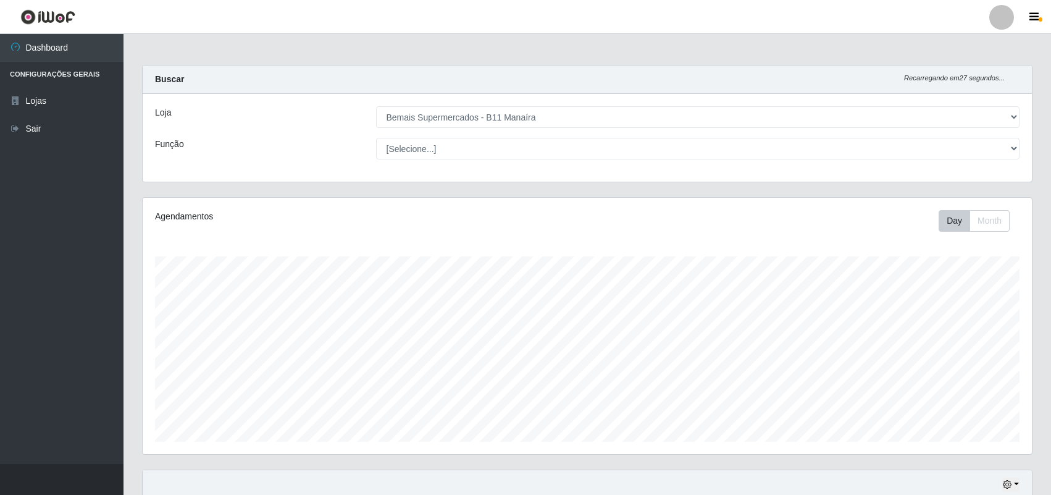
select select "409"
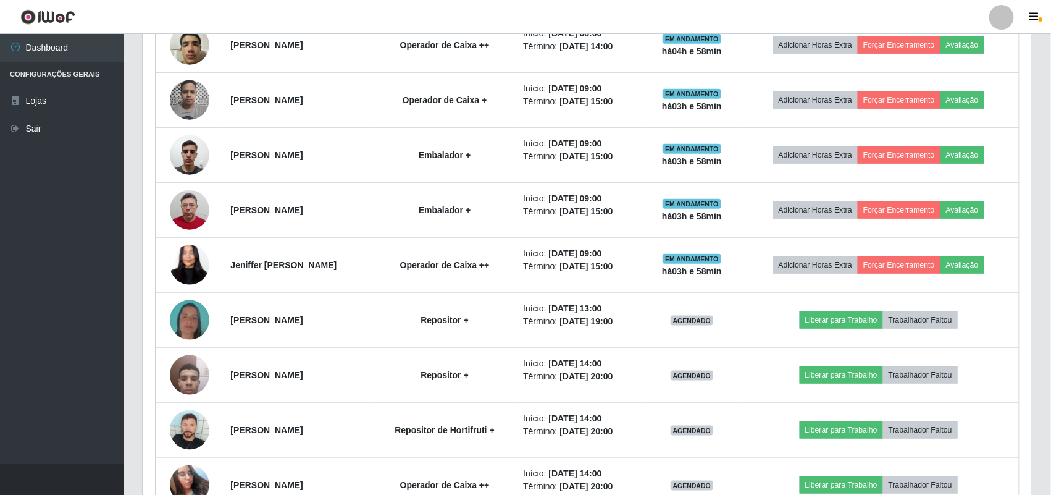
scroll to position [547, 0]
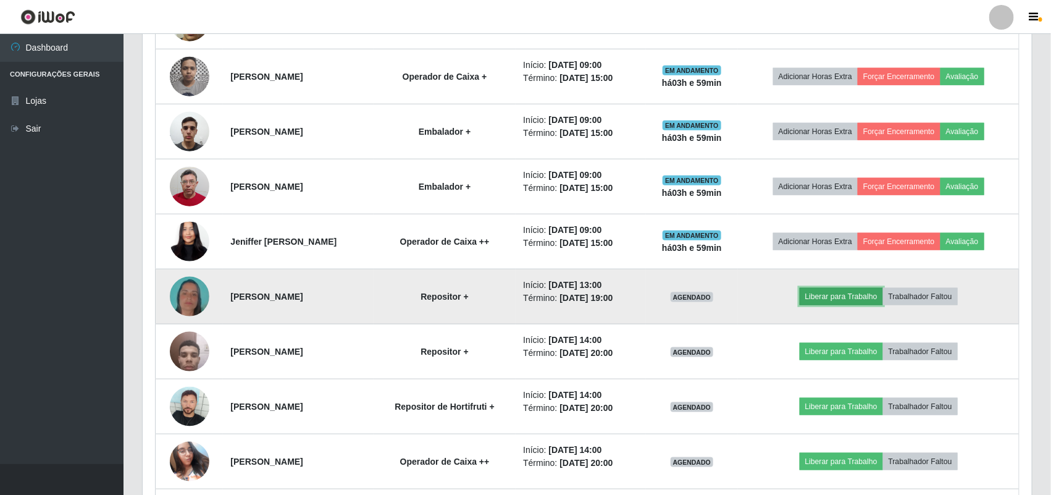
click at [852, 296] on button "Liberar para Trabalho" at bounding box center [841, 296] width 83 height 17
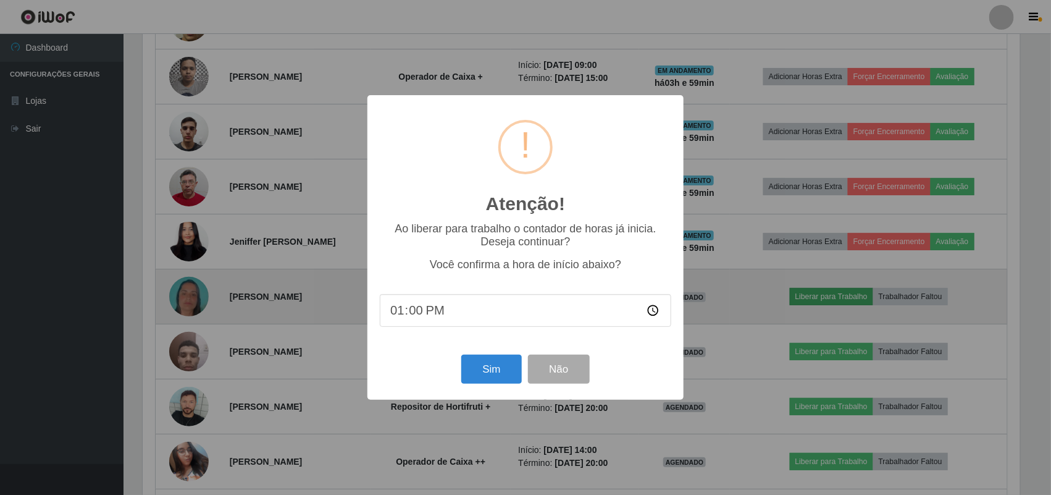
scroll to position [257, 881]
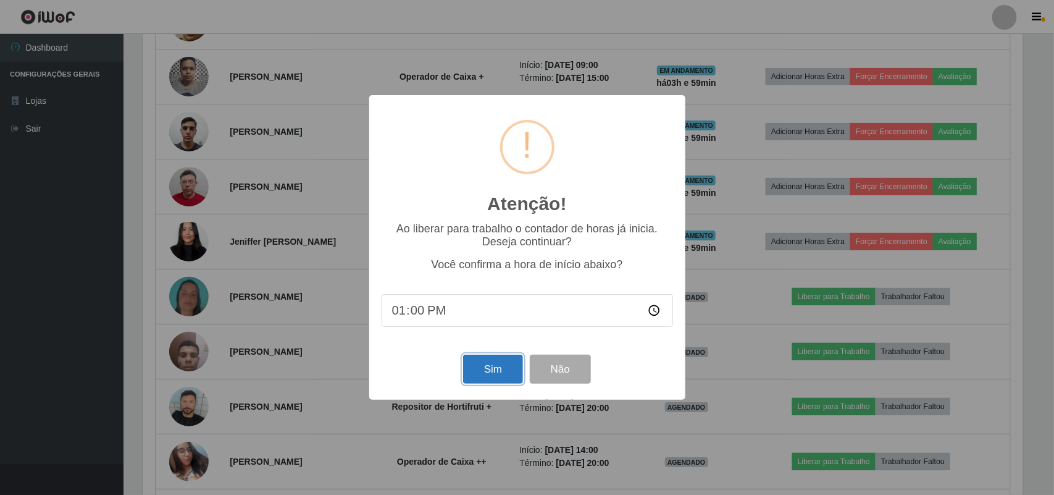
click at [476, 372] on button "Sim" at bounding box center [493, 369] width 60 height 29
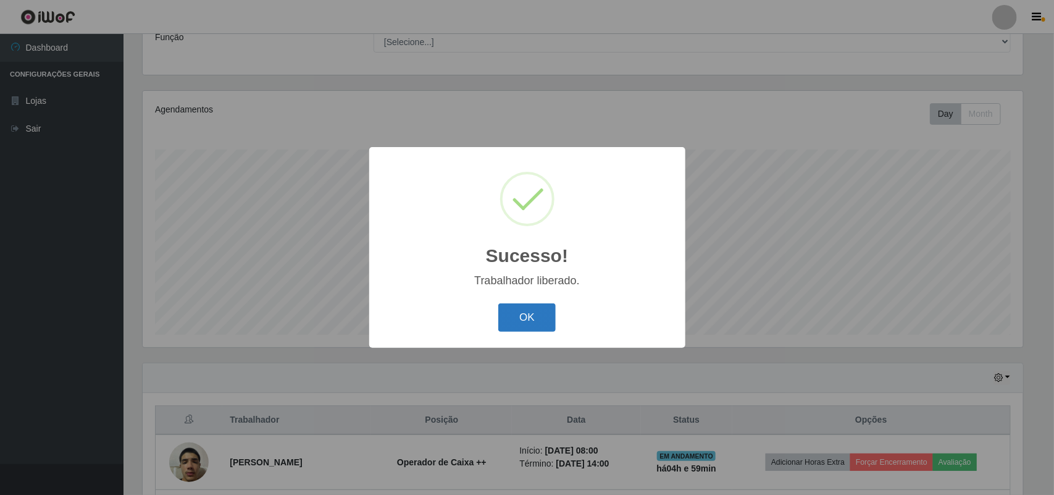
click at [524, 314] on button "OK" at bounding box center [526, 317] width 57 height 29
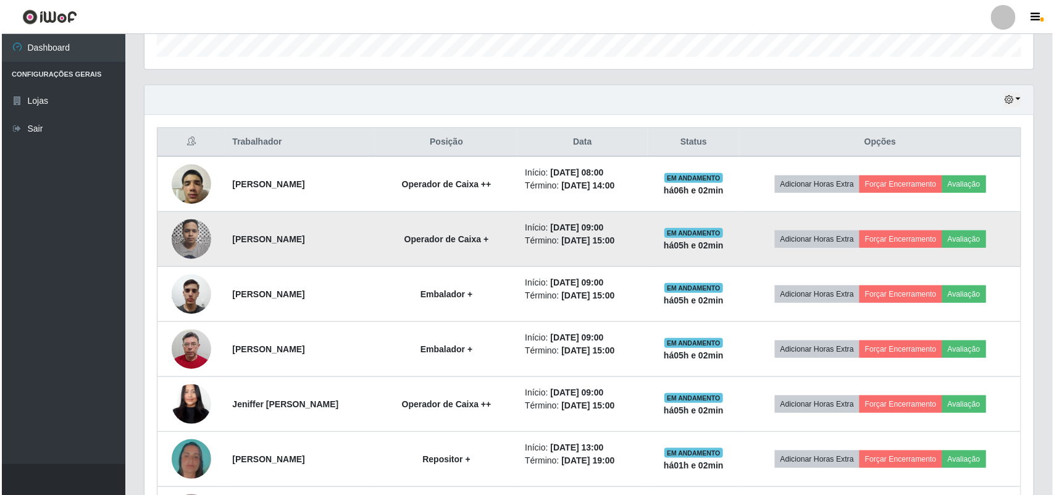
scroll to position [386, 0]
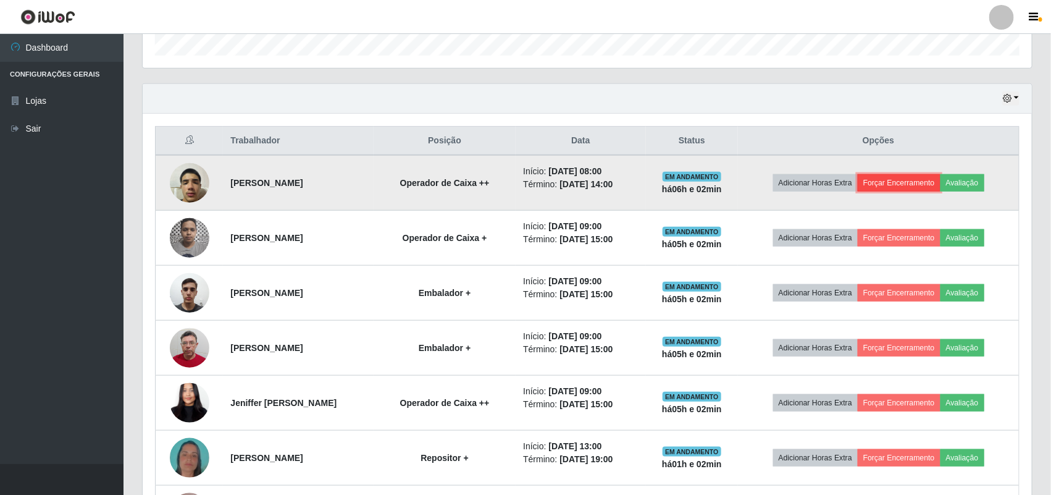
click at [908, 190] on button "Forçar Encerramento" at bounding box center [899, 182] width 83 height 17
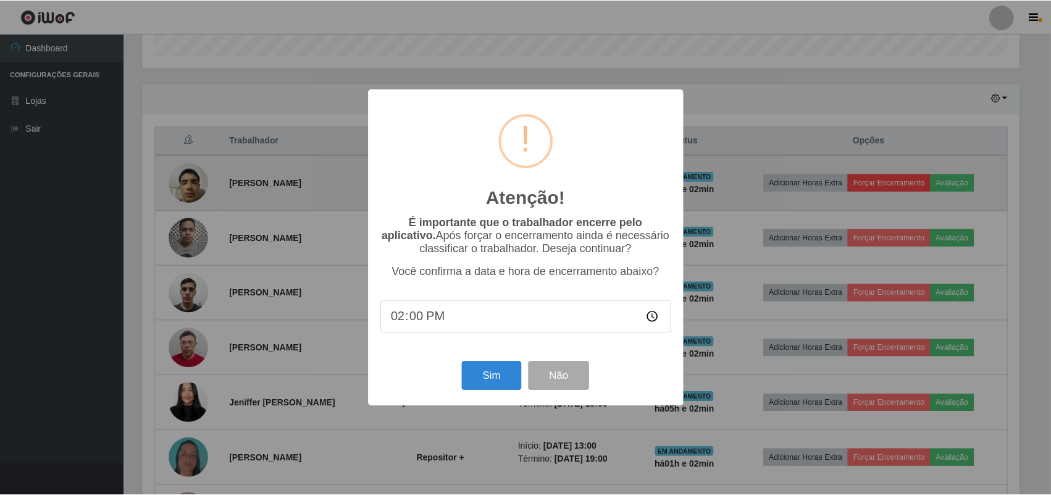
scroll to position [257, 881]
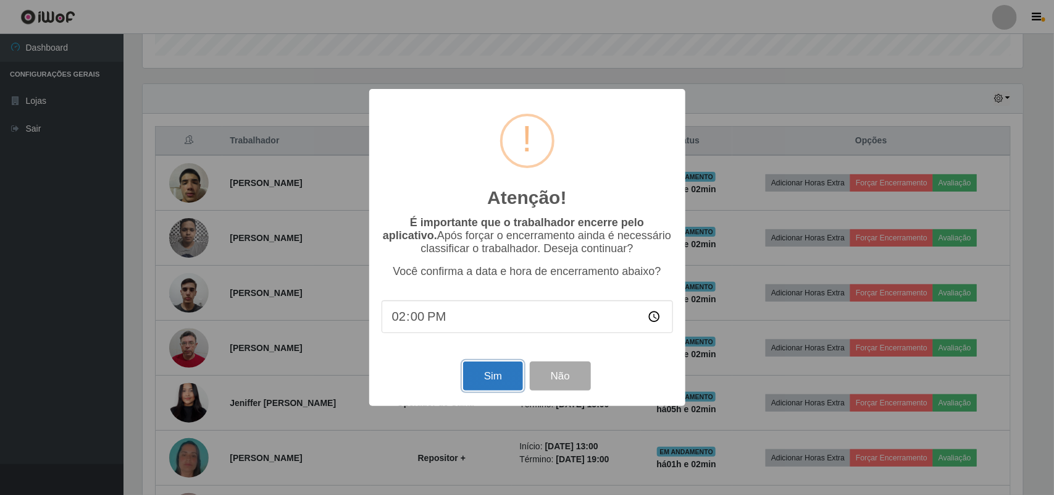
click at [488, 369] on button "Sim" at bounding box center [493, 375] width 60 height 29
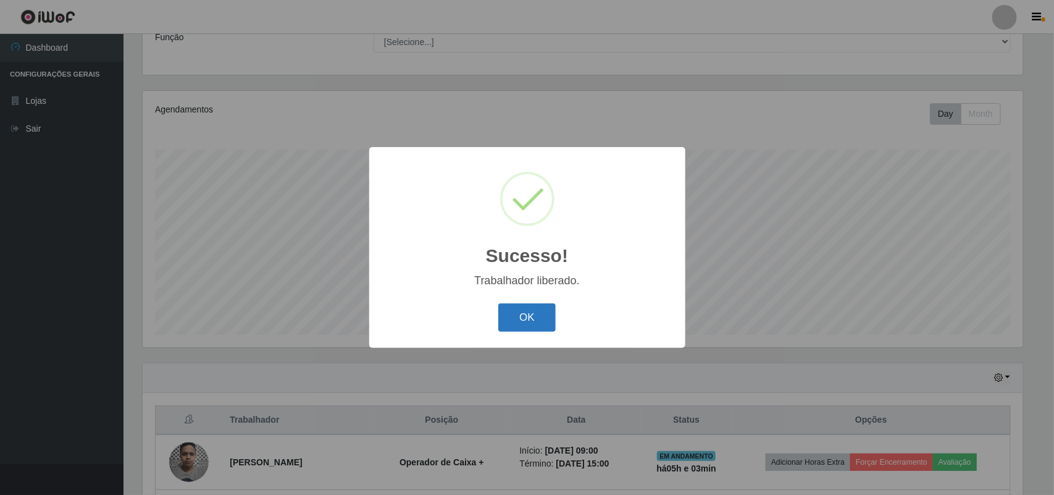
click at [526, 332] on button "OK" at bounding box center [526, 317] width 57 height 29
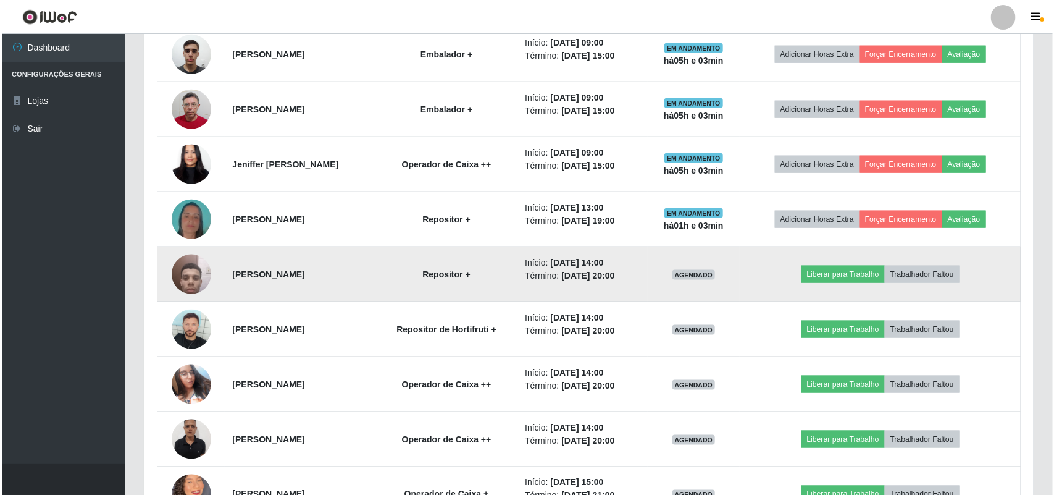
scroll to position [647, 0]
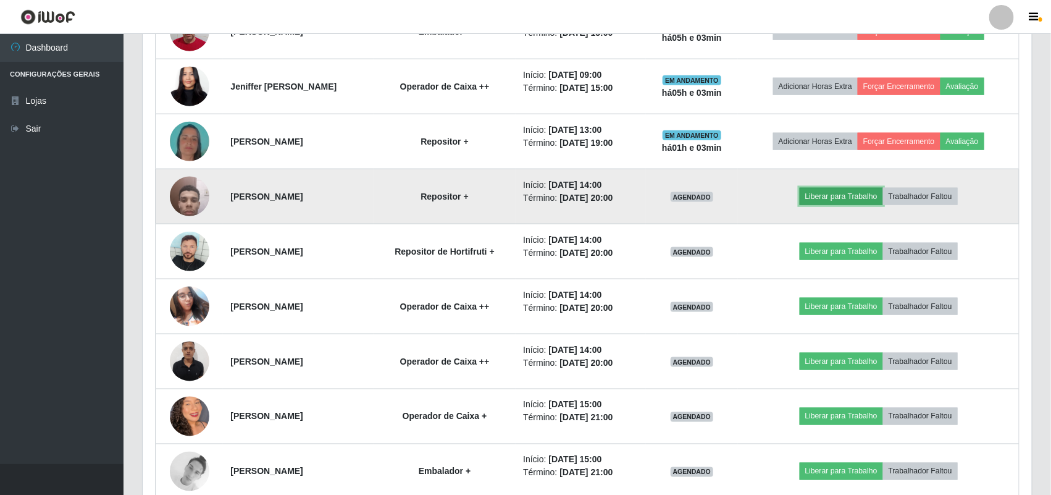
click at [866, 199] on button "Liberar para Trabalho" at bounding box center [841, 196] width 83 height 17
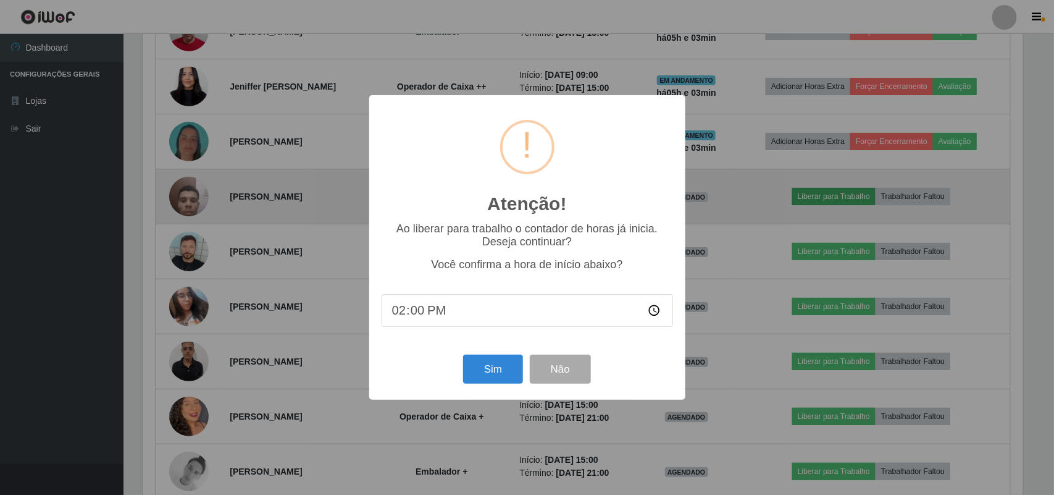
scroll to position [257, 881]
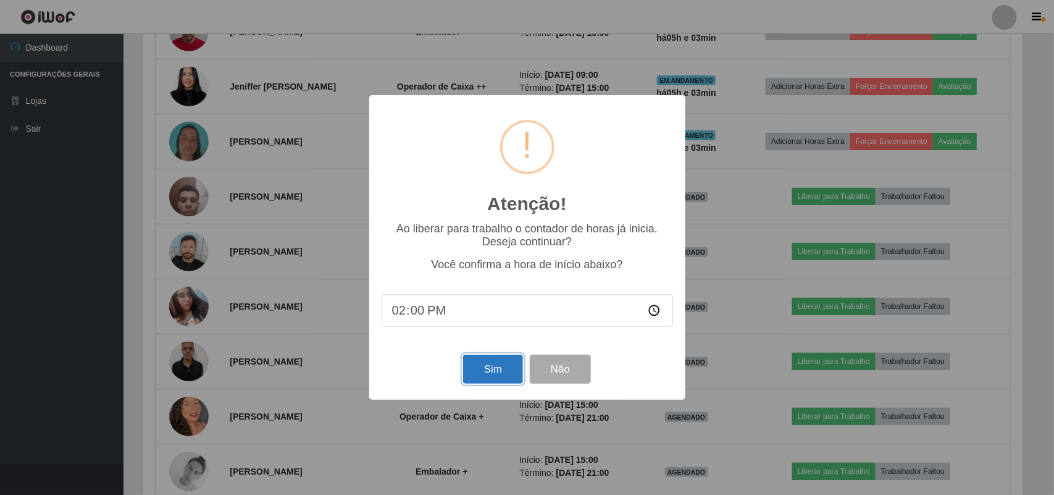
click at [499, 376] on button "Sim" at bounding box center [493, 369] width 60 height 29
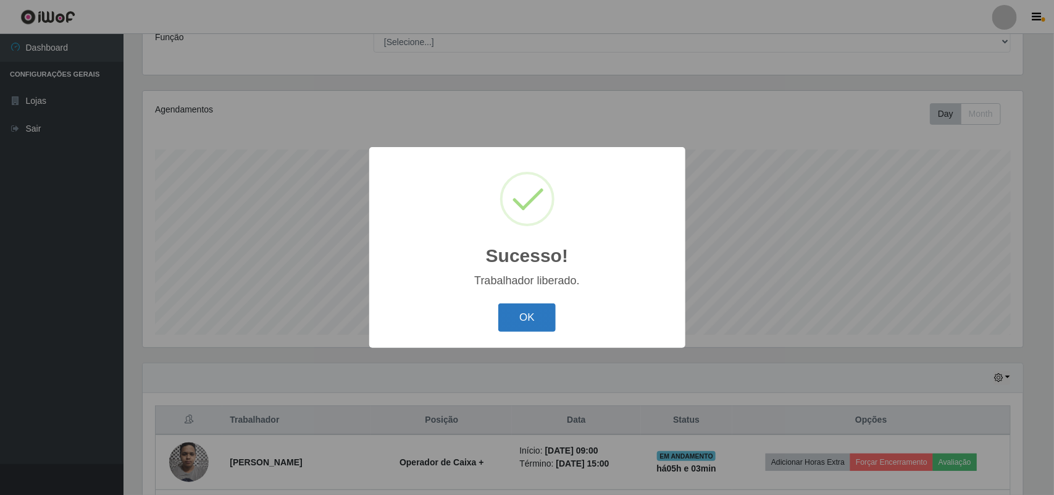
click at [531, 307] on button "OK" at bounding box center [526, 317] width 57 height 29
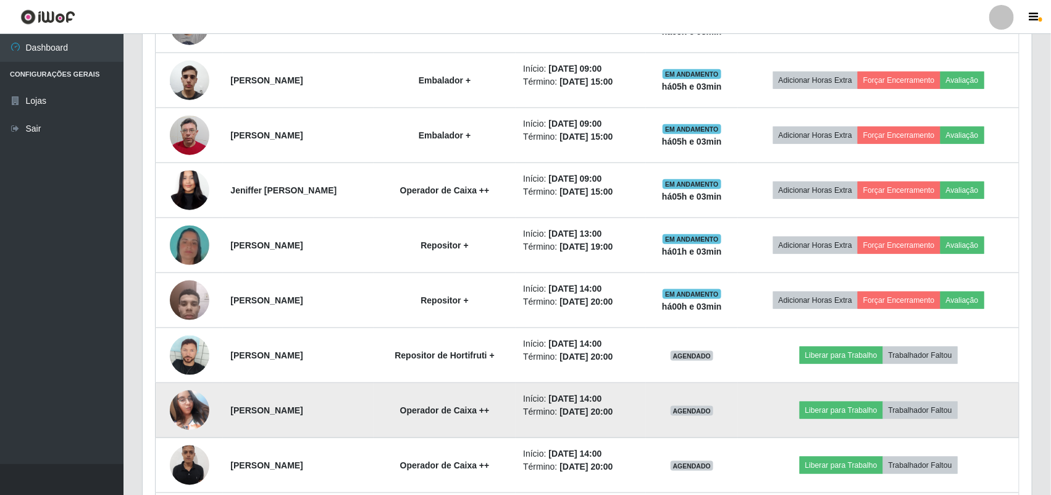
scroll to position [570, 0]
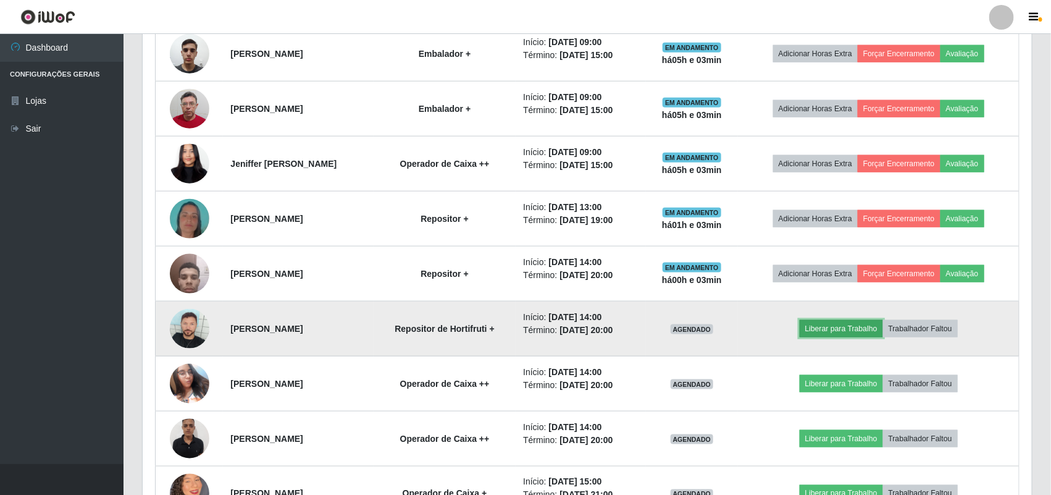
click at [872, 337] on button "Liberar para Trabalho" at bounding box center [841, 328] width 83 height 17
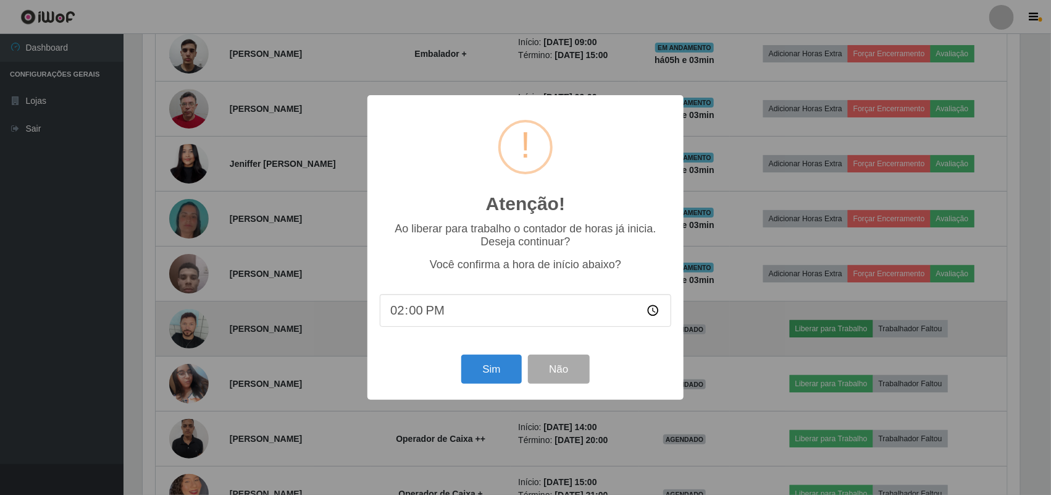
scroll to position [257, 881]
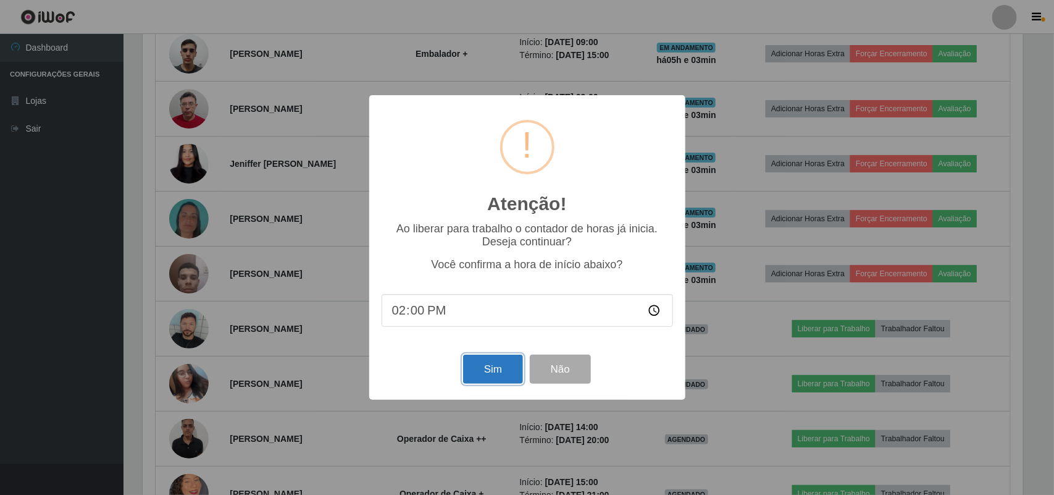
click at [491, 379] on button "Sim" at bounding box center [493, 369] width 60 height 29
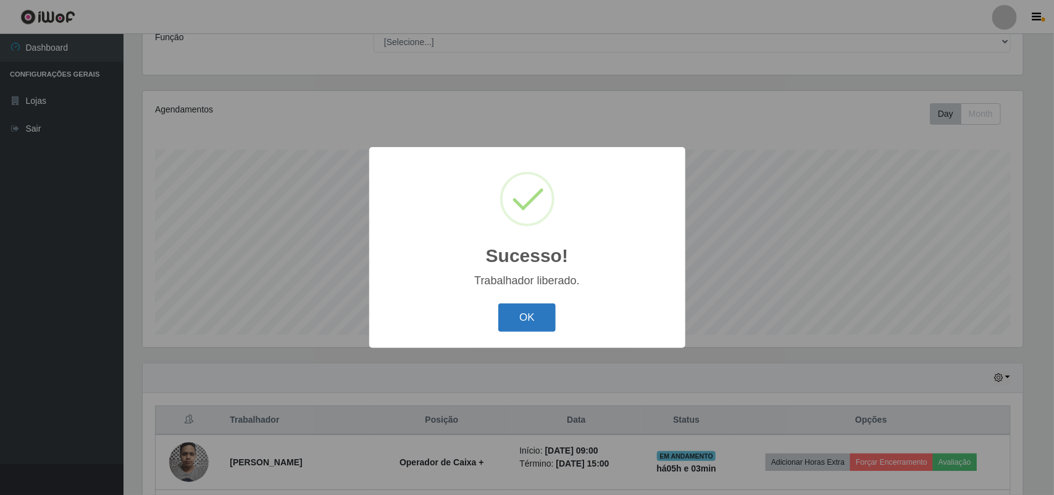
click at [527, 315] on button "OK" at bounding box center [526, 317] width 57 height 29
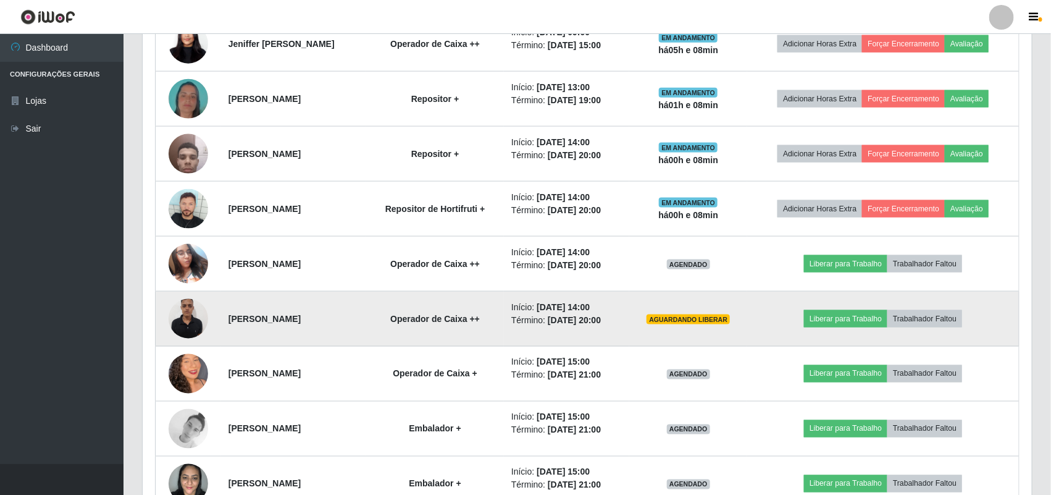
scroll to position [724, 0]
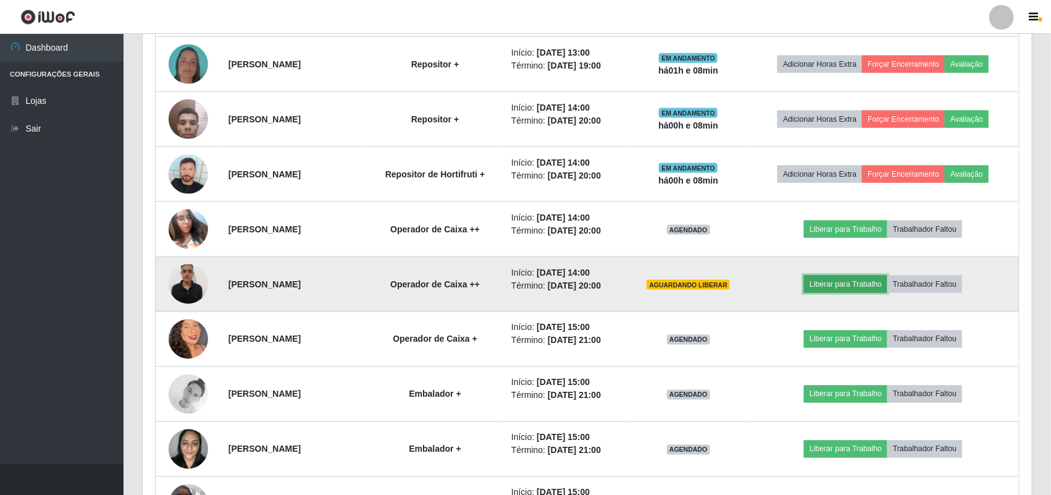
click at [856, 289] on button "Liberar para Trabalho" at bounding box center [845, 283] width 83 height 17
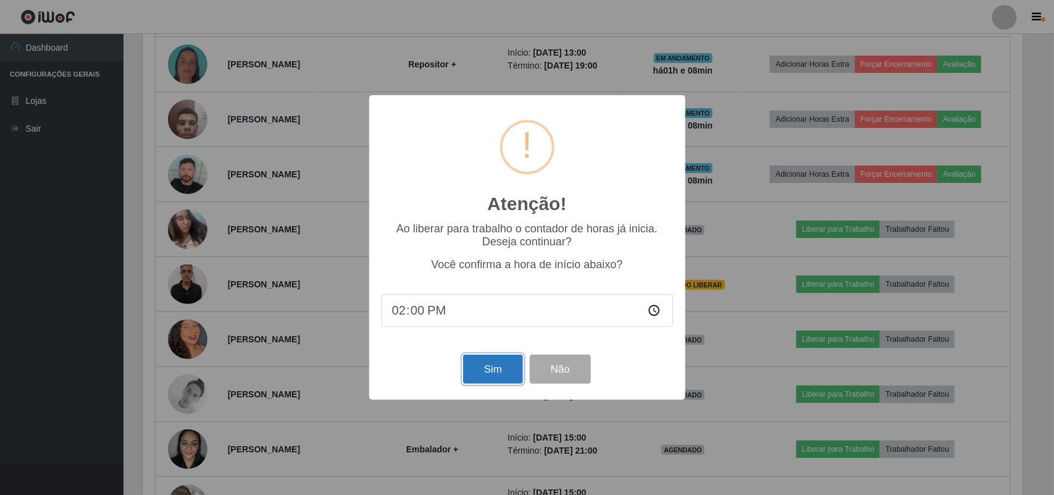
click at [483, 375] on button "Sim" at bounding box center [493, 369] width 60 height 29
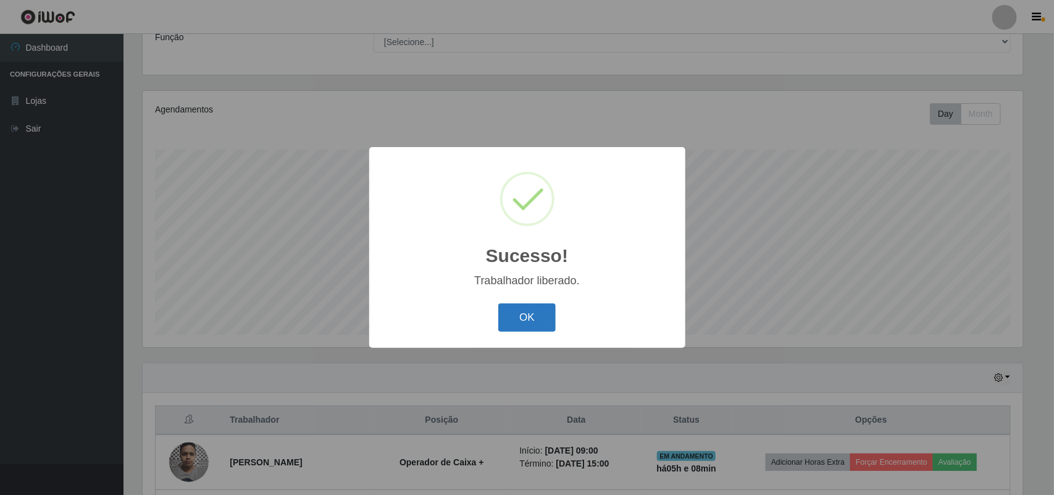
click at [545, 323] on button "OK" at bounding box center [526, 317] width 57 height 29
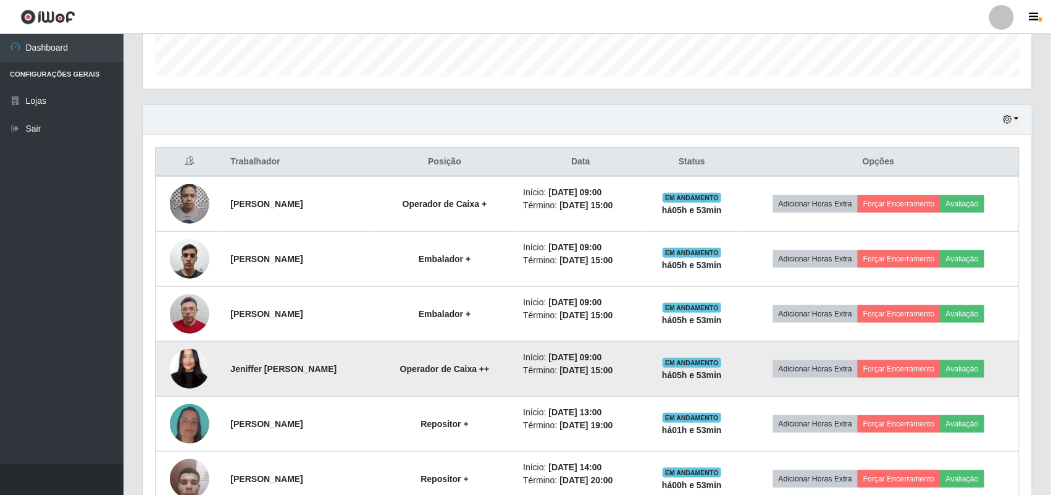
scroll to position [338, 0]
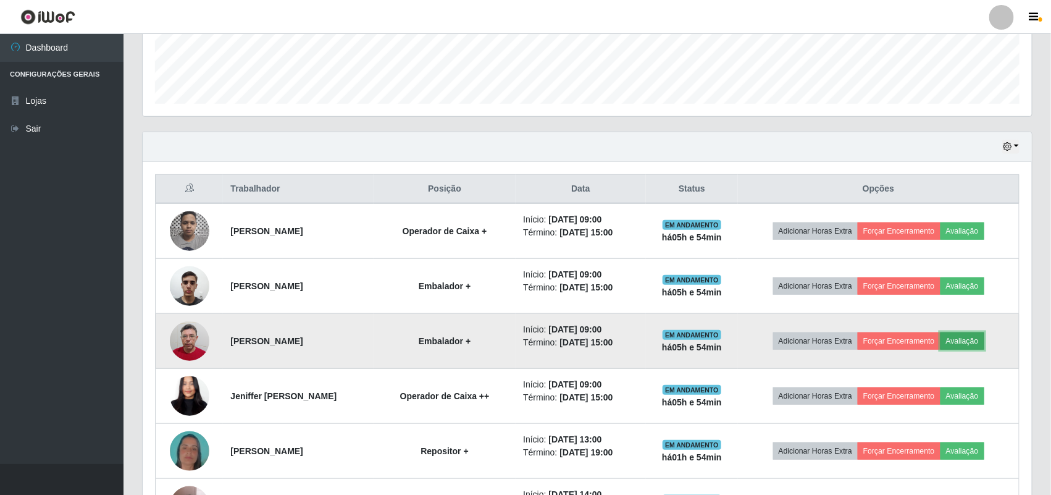
click at [982, 337] on button "Avaliação" at bounding box center [963, 340] width 44 height 17
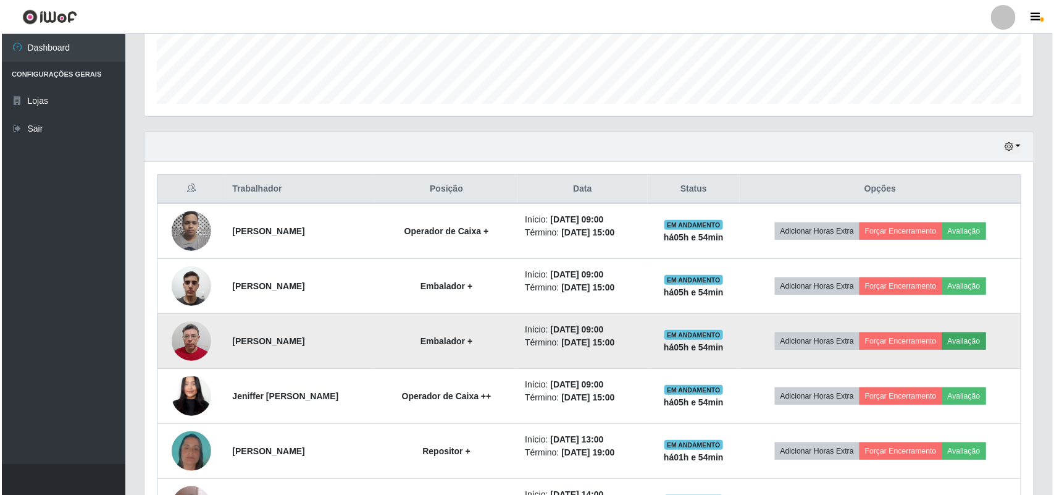
scroll to position [257, 881]
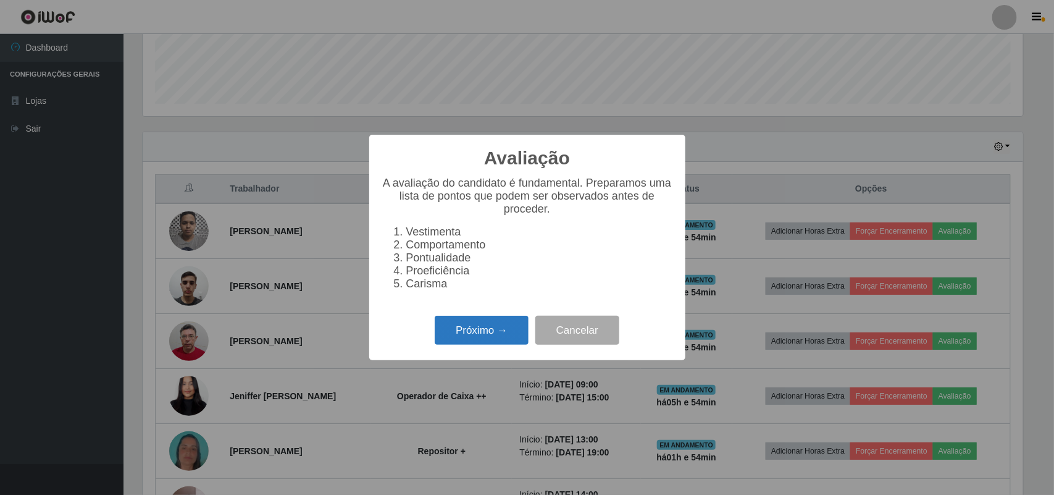
click at [492, 338] on button "Próximo →" at bounding box center [482, 330] width 94 height 29
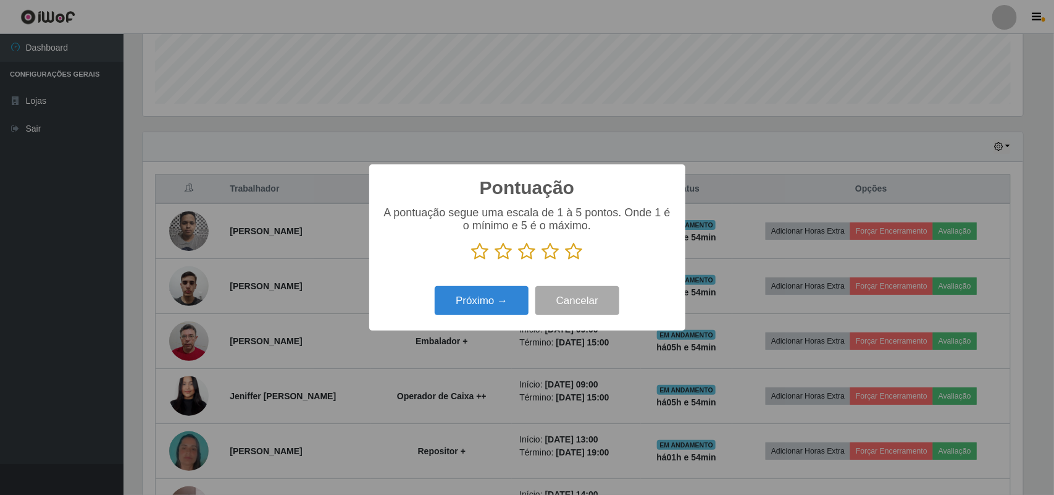
scroll to position [617384, 616759]
click at [573, 254] on icon at bounding box center [574, 251] width 17 height 19
click at [566, 261] on input "radio" at bounding box center [566, 261] width 0 height 0
click at [483, 293] on button "Próximo →" at bounding box center [482, 300] width 94 height 29
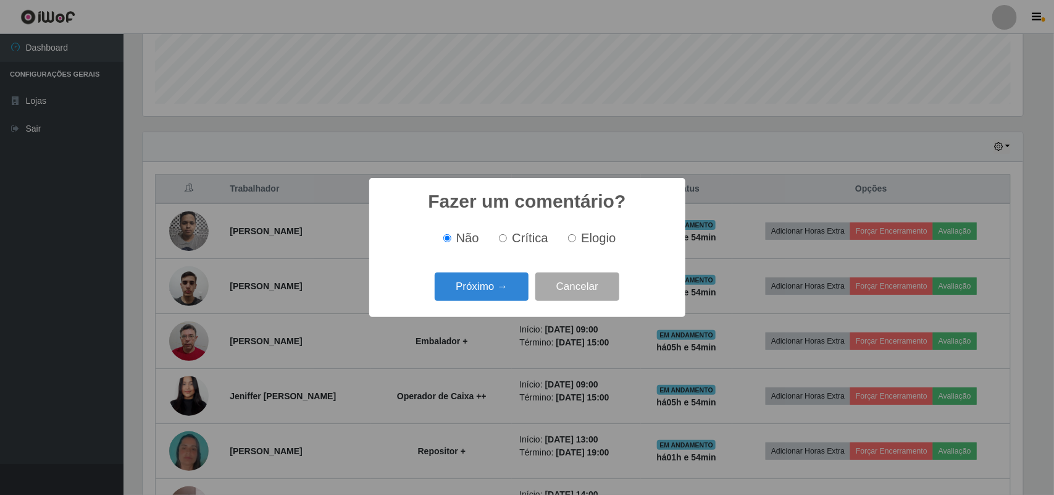
click at [593, 241] on span "Elogio" at bounding box center [598, 238] width 35 height 14
click at [576, 241] on input "Elogio" at bounding box center [572, 238] width 8 height 8
radio input "true"
click at [459, 289] on button "Próximo →" at bounding box center [482, 286] width 94 height 29
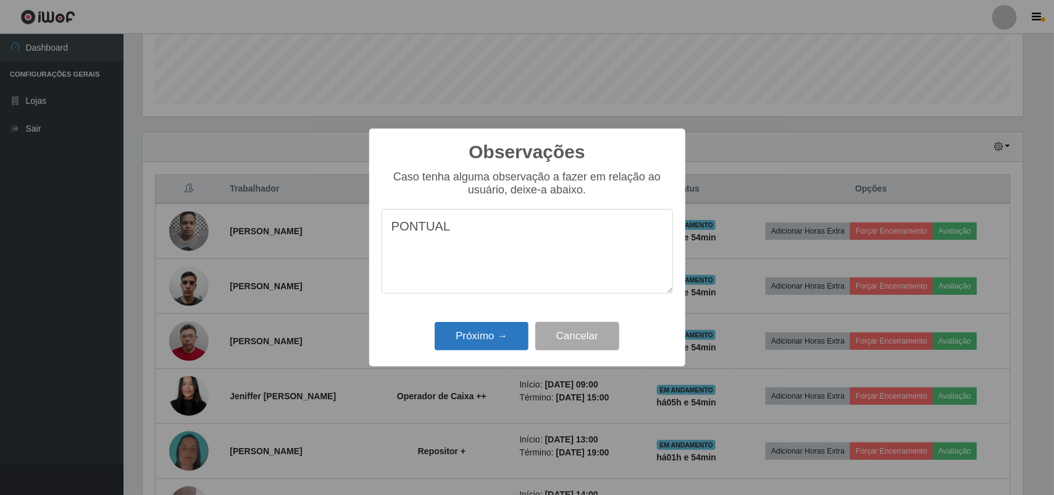
type textarea "PONTUAL"
click at [490, 344] on button "Próximo →" at bounding box center [482, 336] width 94 height 29
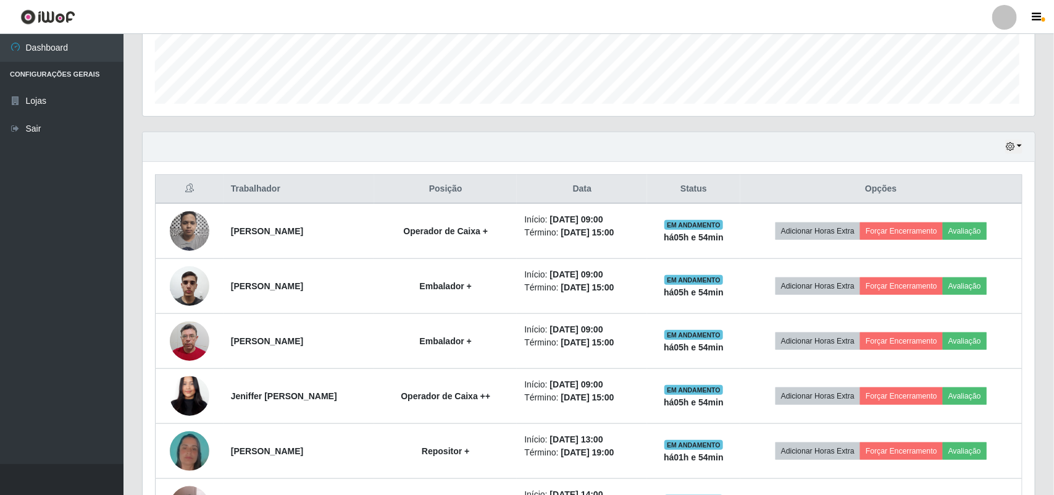
scroll to position [257, 889]
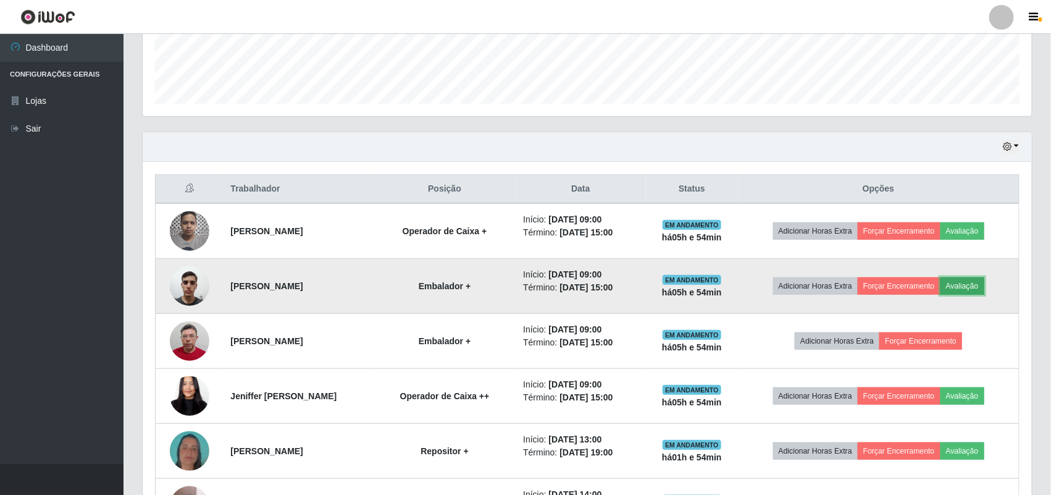
click at [977, 284] on button "Avaliação" at bounding box center [963, 285] width 44 height 17
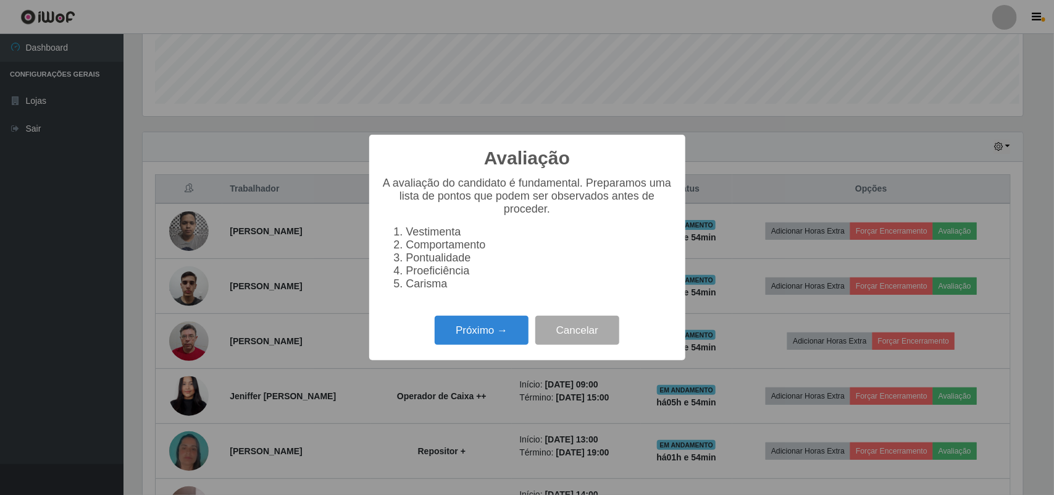
scroll to position [257, 881]
click at [445, 345] on button "Próximo →" at bounding box center [482, 330] width 94 height 29
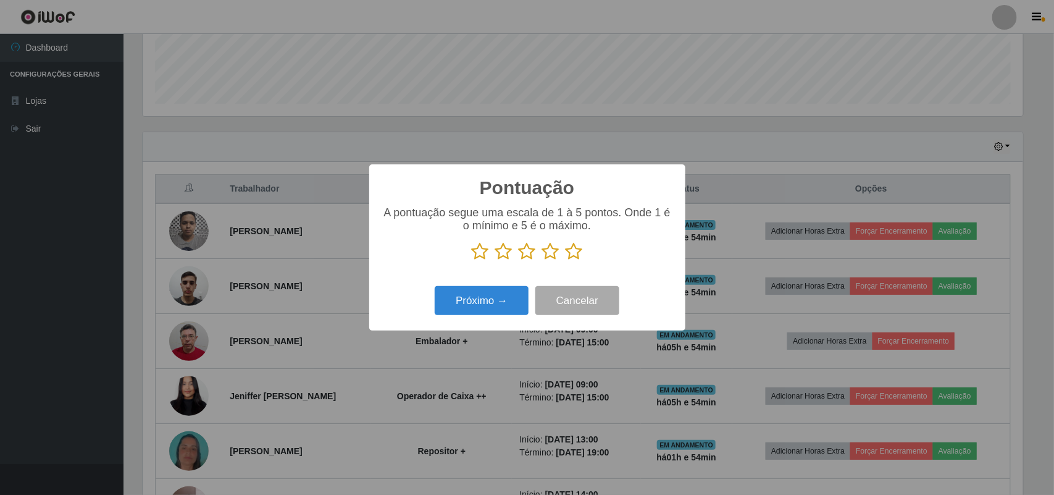
scroll to position [617384, 616759]
click at [574, 252] on icon at bounding box center [574, 251] width 17 height 19
click at [566, 261] on input "radio" at bounding box center [566, 261] width 0 height 0
click at [500, 298] on button "Próximo →" at bounding box center [482, 300] width 94 height 29
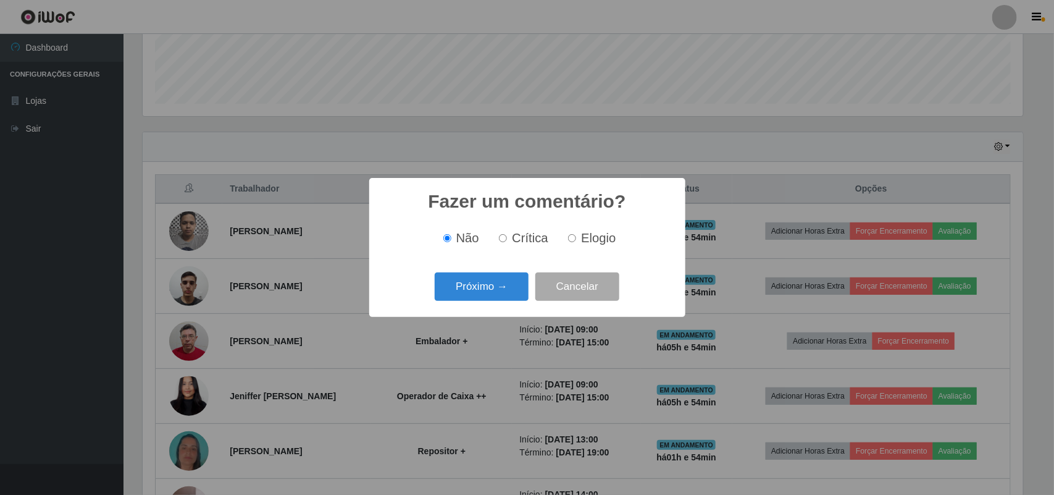
click at [582, 238] on span "Elogio" at bounding box center [598, 238] width 35 height 14
click at [576, 238] on input "Elogio" at bounding box center [572, 238] width 8 height 8
radio input "true"
click at [461, 291] on button "Próximo →" at bounding box center [482, 286] width 94 height 29
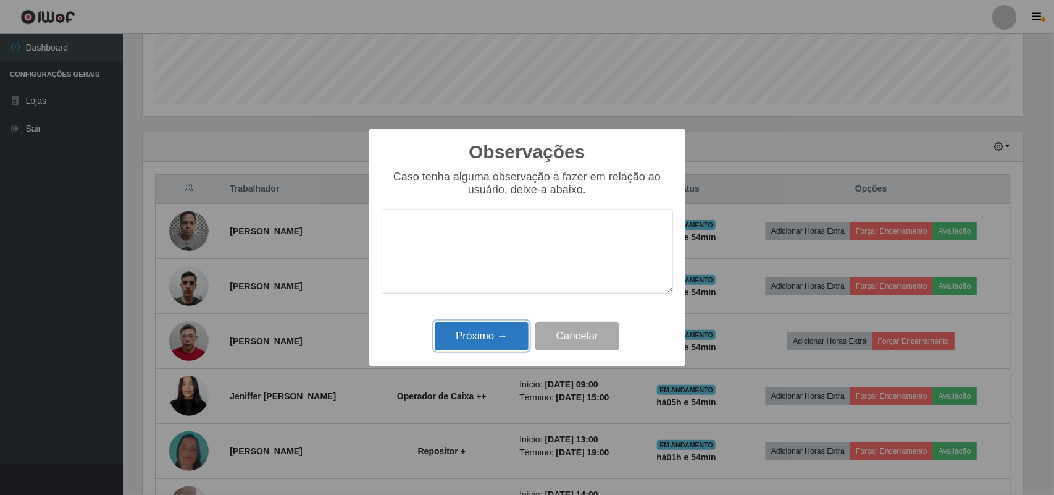
click at [456, 343] on button "Próximo →" at bounding box center [482, 336] width 94 height 29
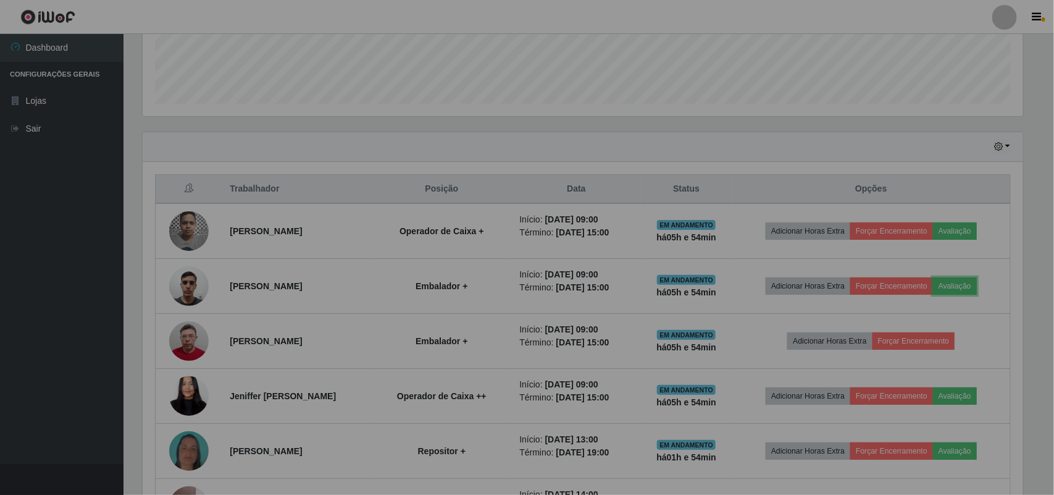
scroll to position [257, 889]
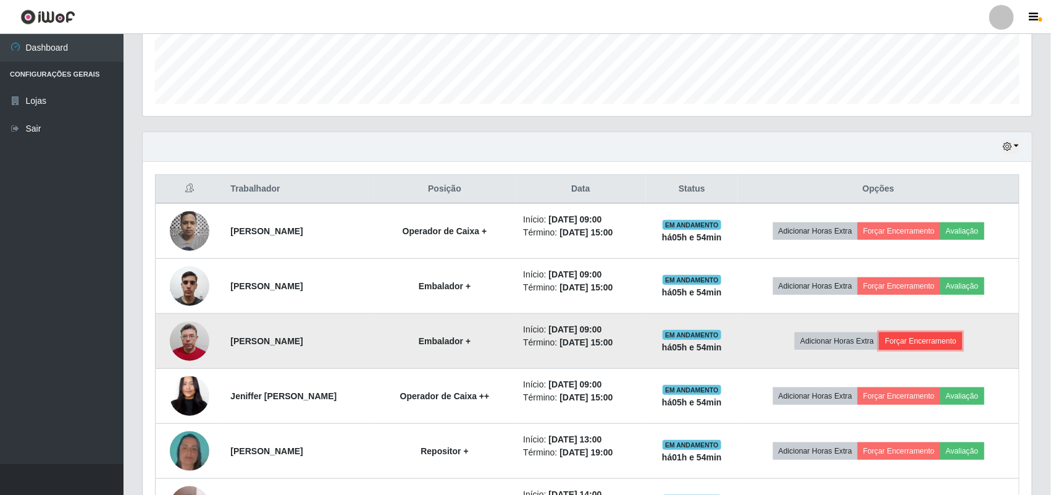
click at [927, 338] on button "Forçar Encerramento" at bounding box center [921, 340] width 83 height 17
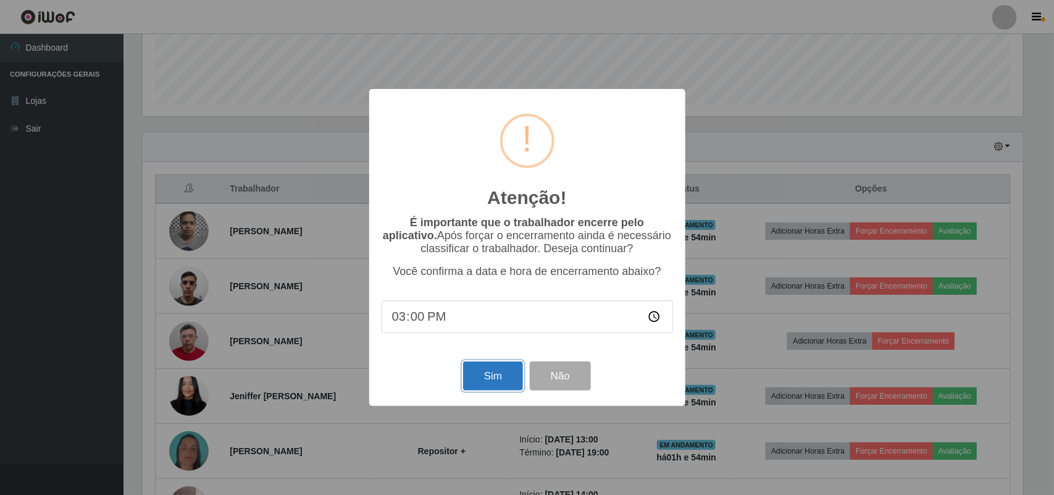
click at [488, 374] on button "Sim" at bounding box center [493, 375] width 60 height 29
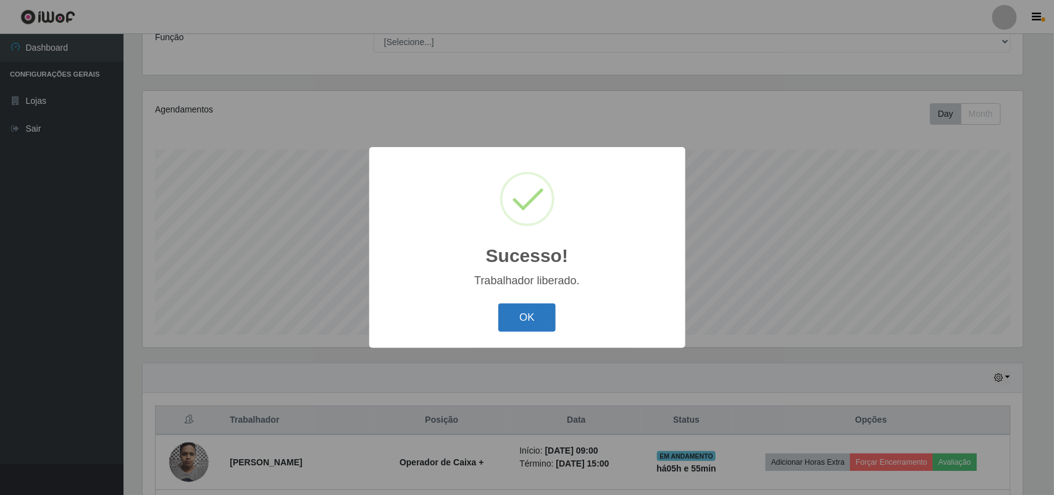
click at [520, 323] on button "OK" at bounding box center [526, 317] width 57 height 29
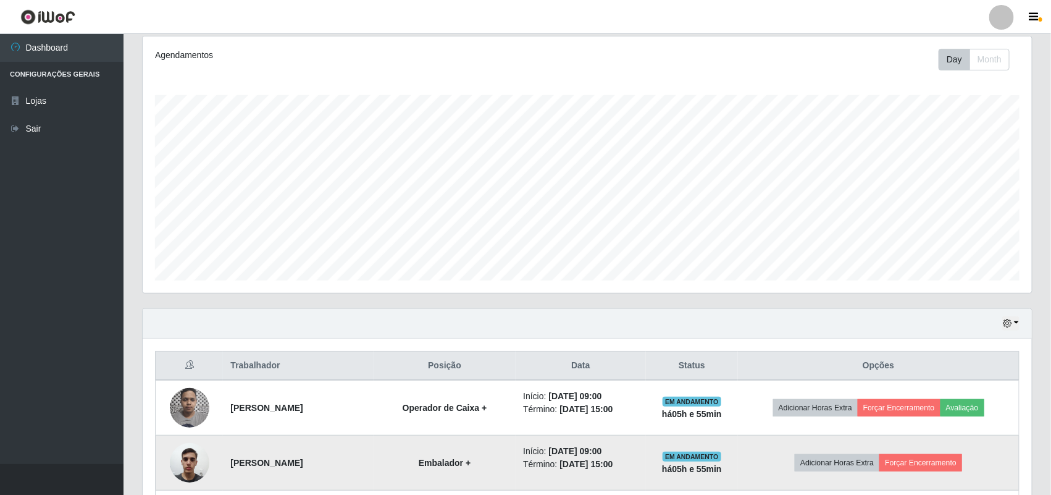
scroll to position [338, 0]
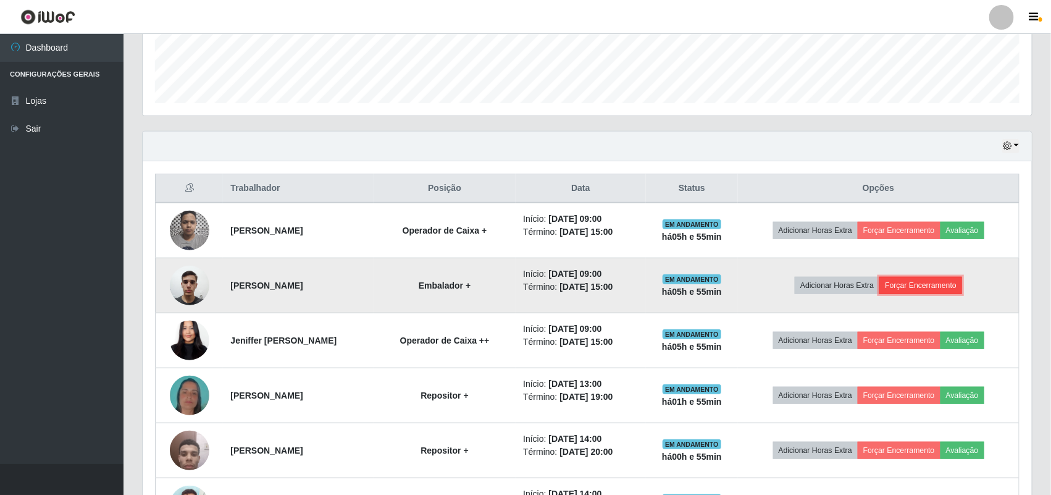
click at [939, 287] on button "Forçar Encerramento" at bounding box center [921, 285] width 83 height 17
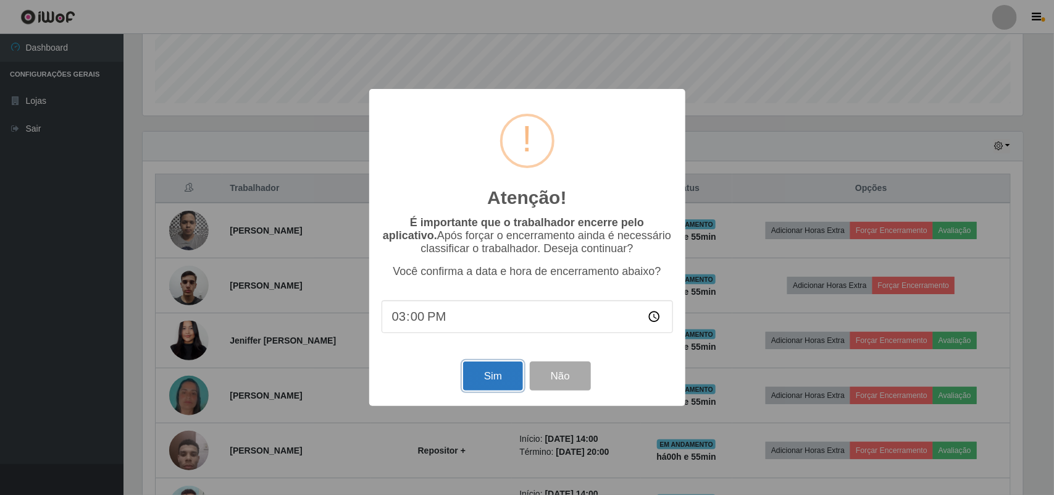
click at [506, 369] on button "Sim" at bounding box center [493, 375] width 60 height 29
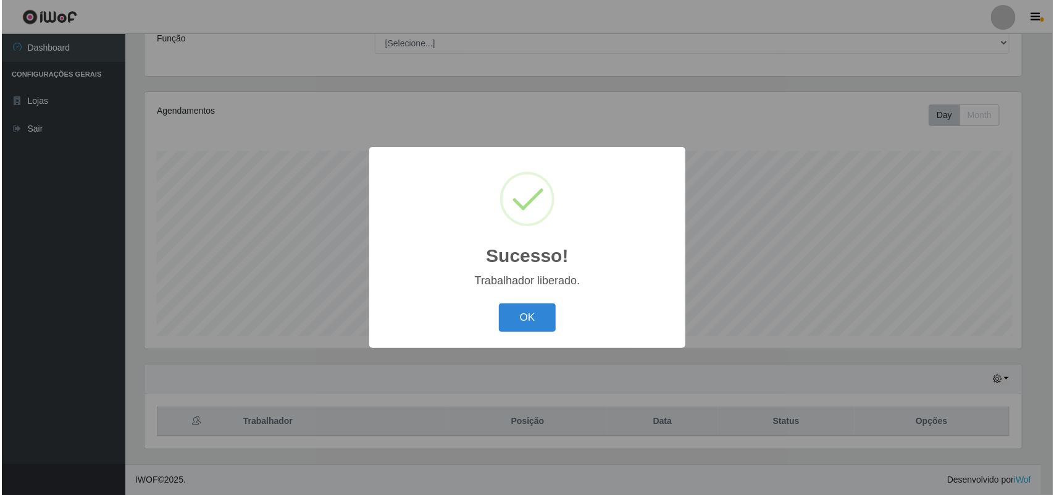
scroll to position [107, 0]
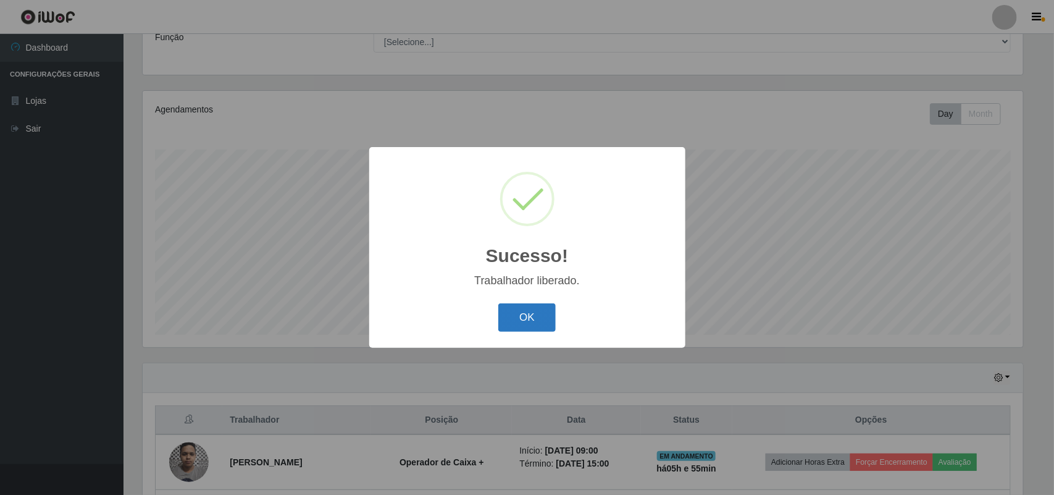
click at [540, 315] on button "OK" at bounding box center [526, 317] width 57 height 29
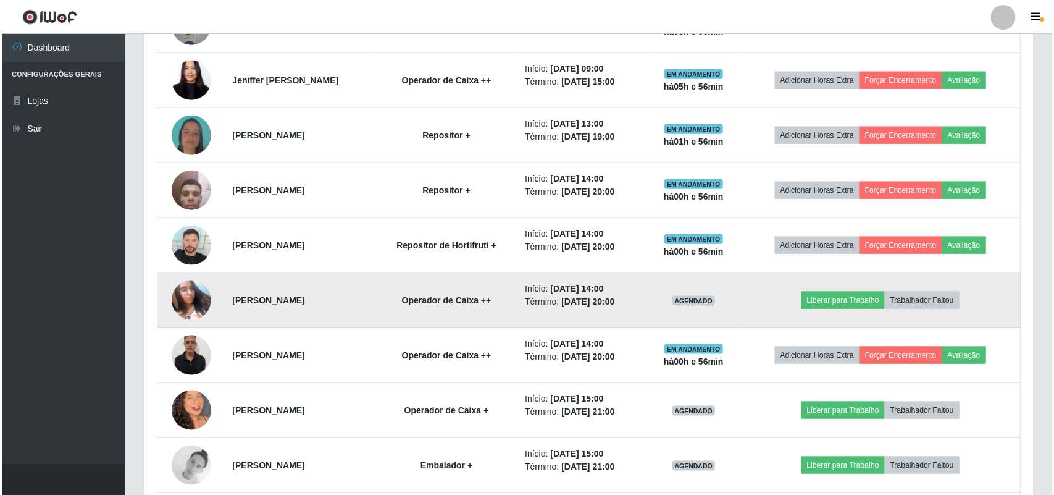
scroll to position [570, 0]
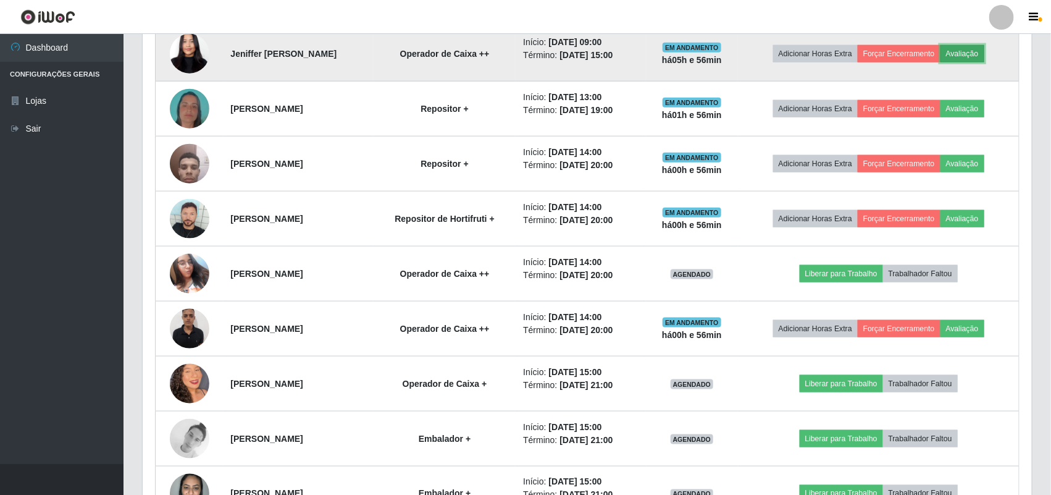
click at [971, 56] on button "Avaliação" at bounding box center [963, 53] width 44 height 17
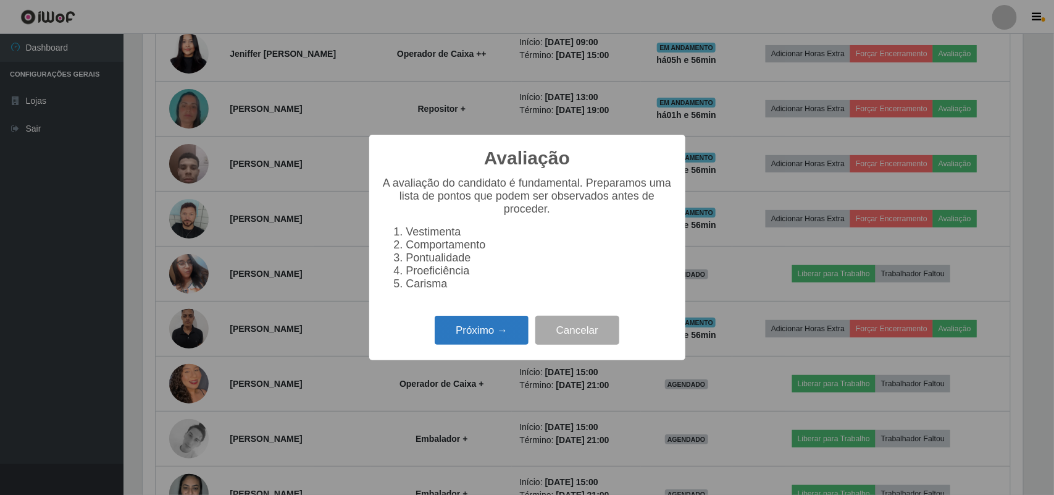
drag, startPoint x: 458, startPoint y: 335, endPoint x: 470, endPoint y: 331, distance: 12.9
click at [470, 331] on button "Próximo →" at bounding box center [482, 330] width 94 height 29
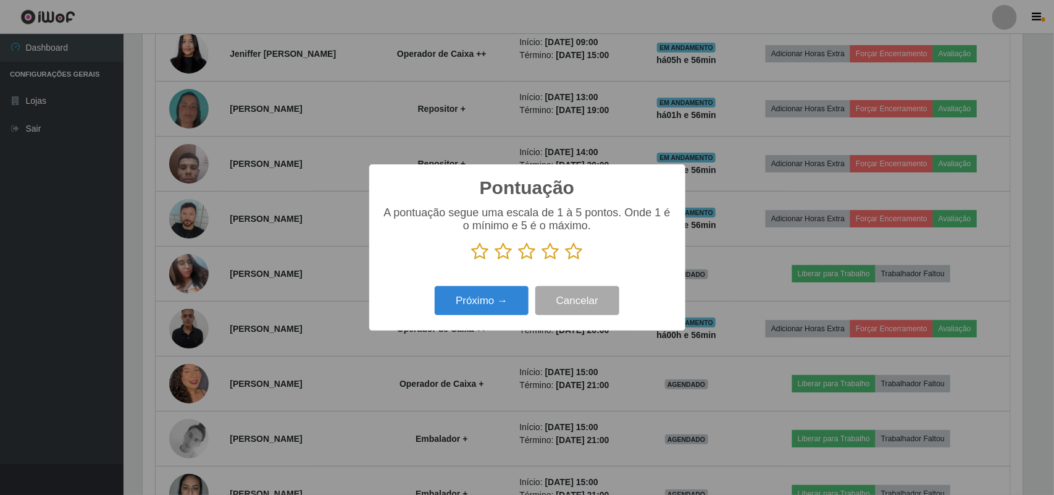
click at [568, 254] on icon at bounding box center [574, 251] width 17 height 19
click at [566, 261] on input "radio" at bounding box center [566, 261] width 0 height 0
click at [492, 301] on button "Próximo →" at bounding box center [482, 300] width 94 height 29
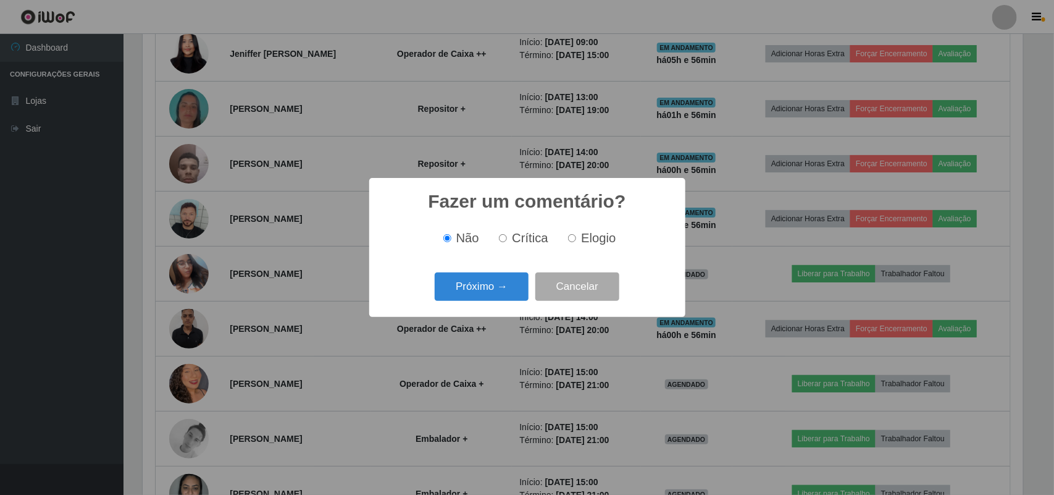
click at [595, 232] on span "Elogio" at bounding box center [598, 238] width 35 height 14
click at [576, 234] on input "Elogio" at bounding box center [572, 238] width 8 height 8
radio input "true"
click at [506, 289] on button "Próximo →" at bounding box center [482, 286] width 94 height 29
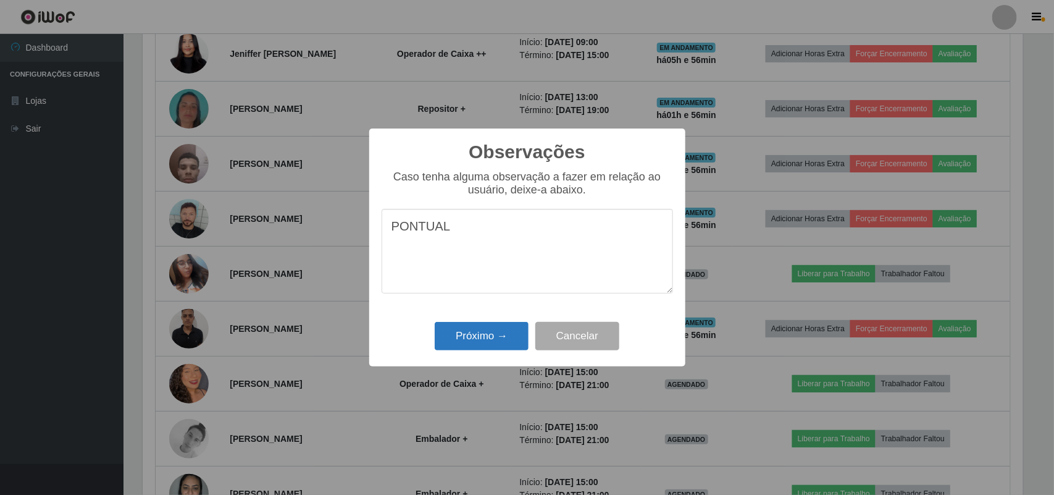
type textarea "PONTUAL"
click at [495, 337] on button "Próximo →" at bounding box center [482, 336] width 94 height 29
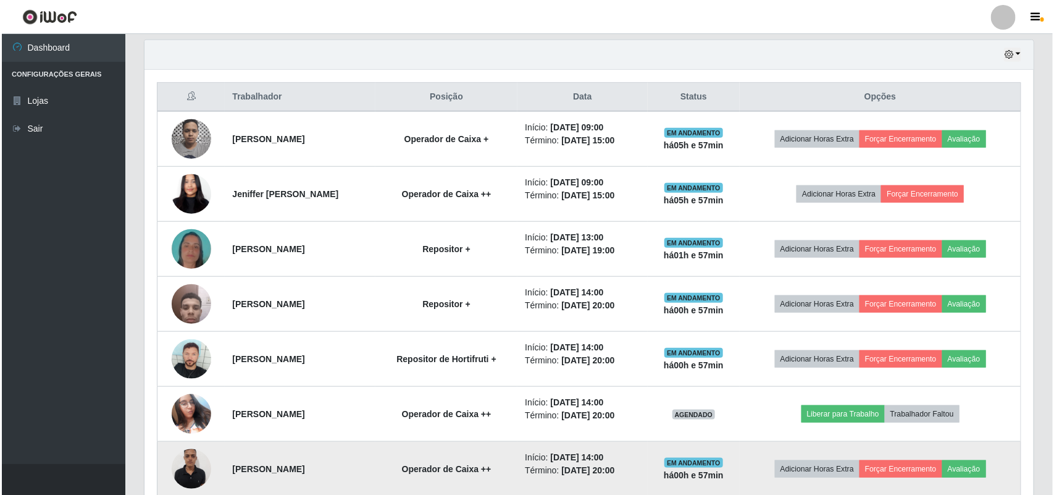
scroll to position [416, 0]
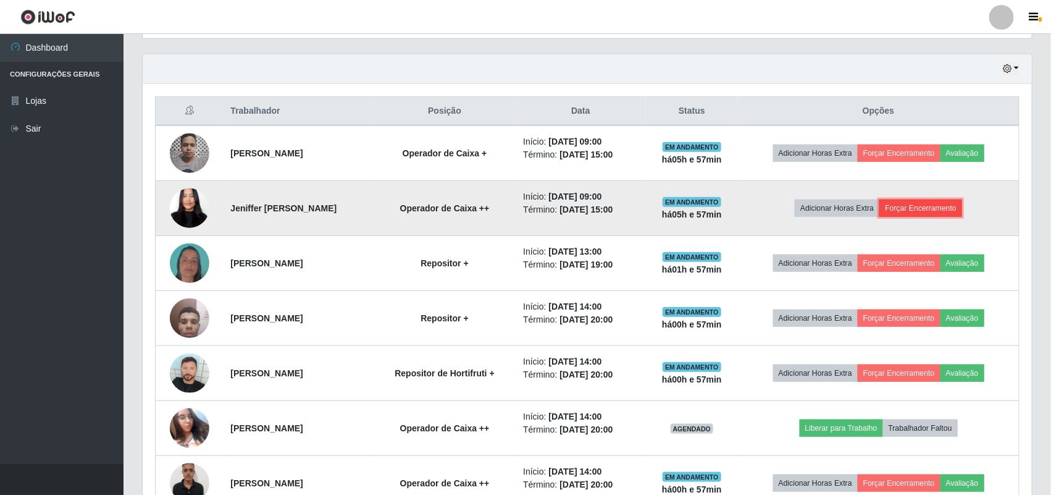
click at [956, 205] on button "Forçar Encerramento" at bounding box center [921, 207] width 83 height 17
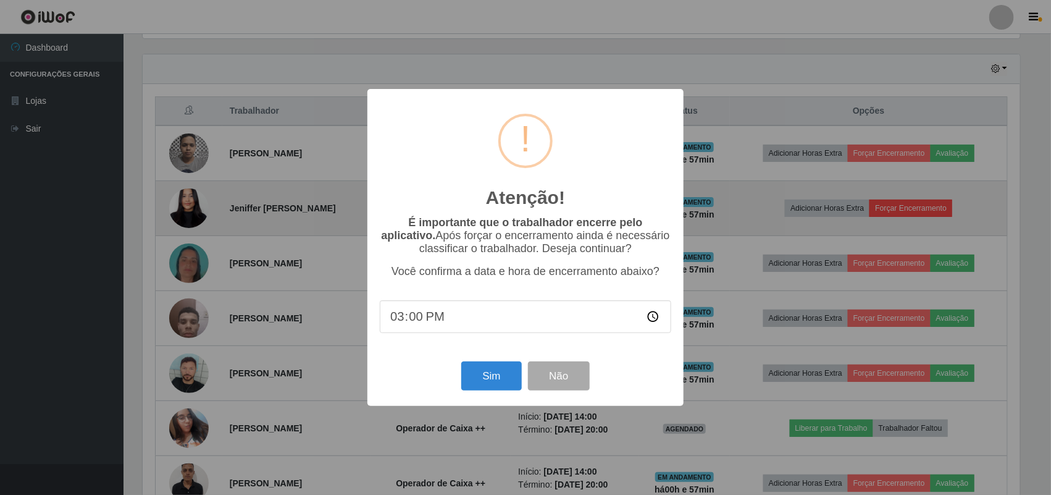
scroll to position [257, 881]
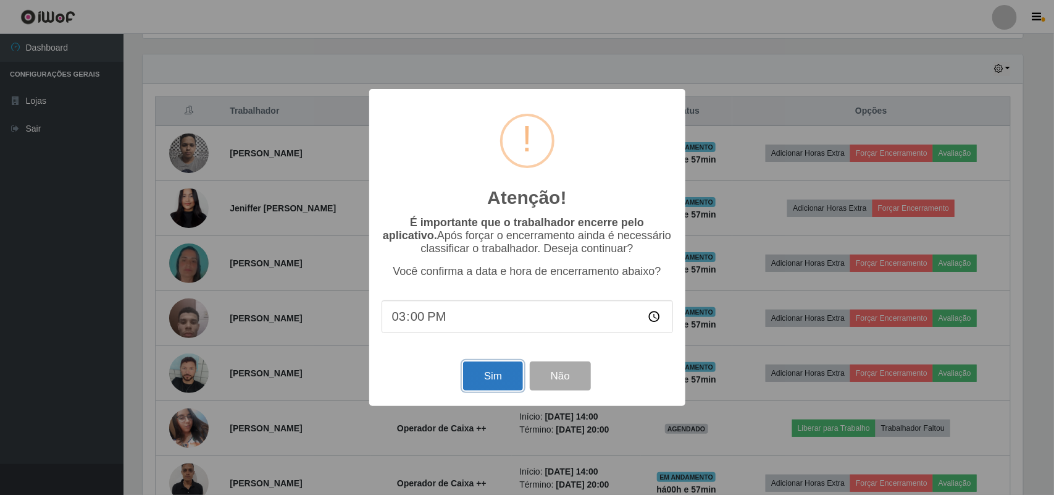
click at [485, 380] on button "Sim" at bounding box center [493, 375] width 60 height 29
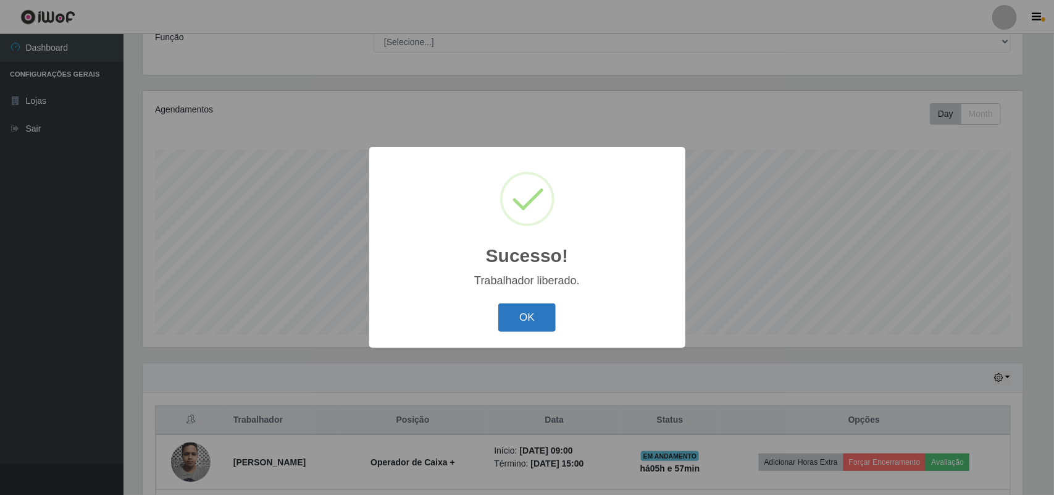
click at [535, 319] on button "OK" at bounding box center [526, 317] width 57 height 29
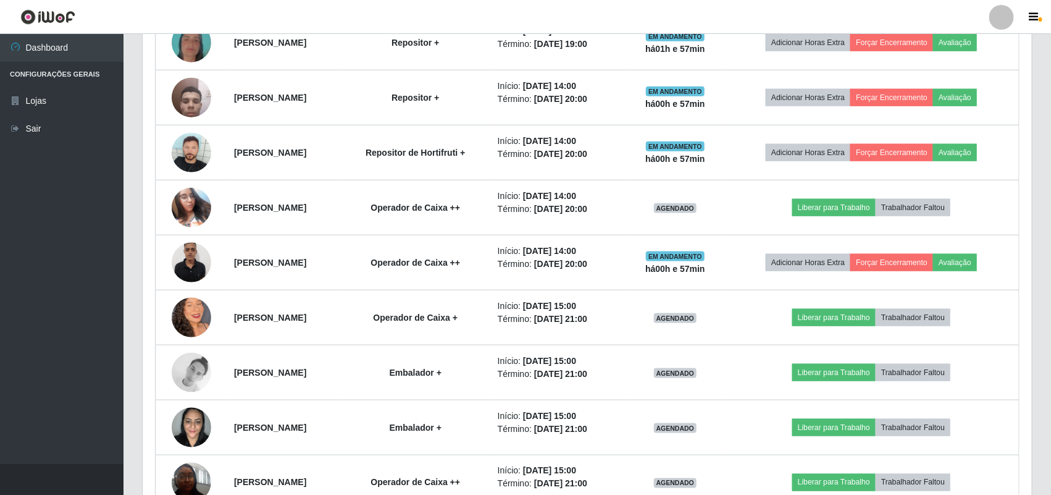
scroll to position [570, 0]
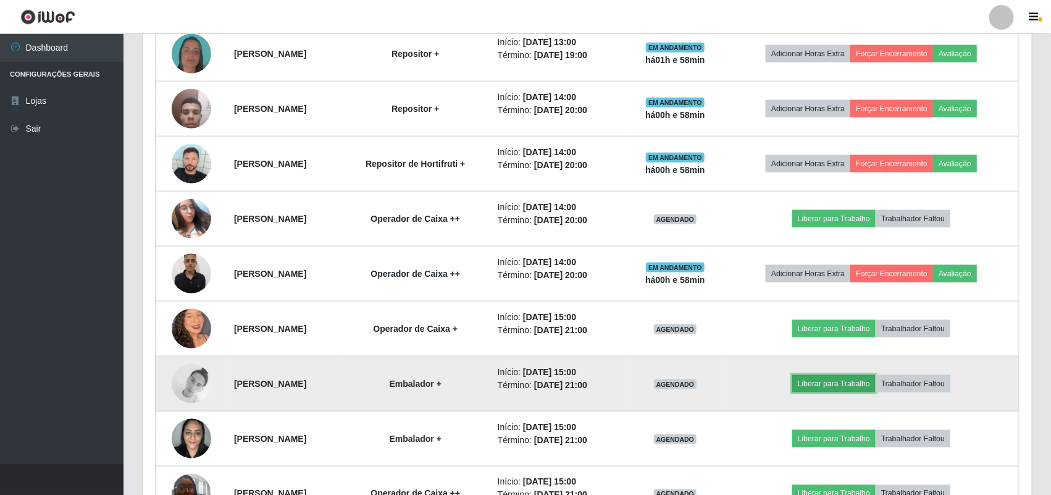
click at [828, 384] on button "Liberar para Trabalho" at bounding box center [833, 383] width 83 height 17
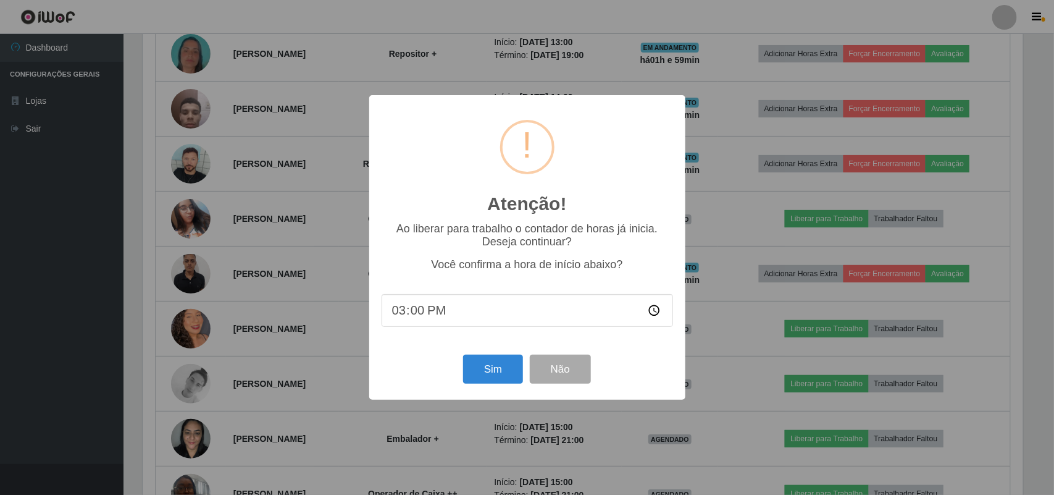
click at [750, 397] on div "Atenção! × Ao liberar para trabalho o contador de horas já inicia. Deseja conti…" at bounding box center [527, 247] width 1054 height 495
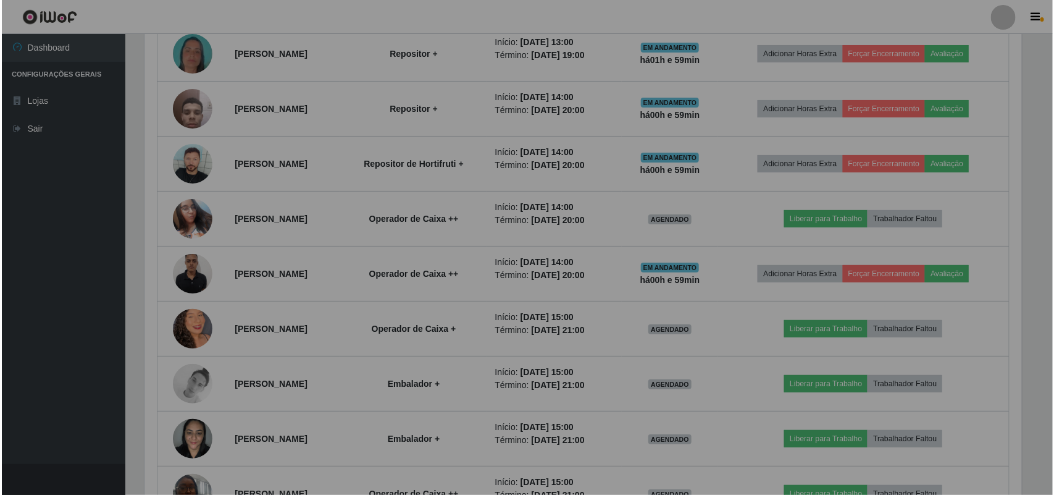
scroll to position [257, 889]
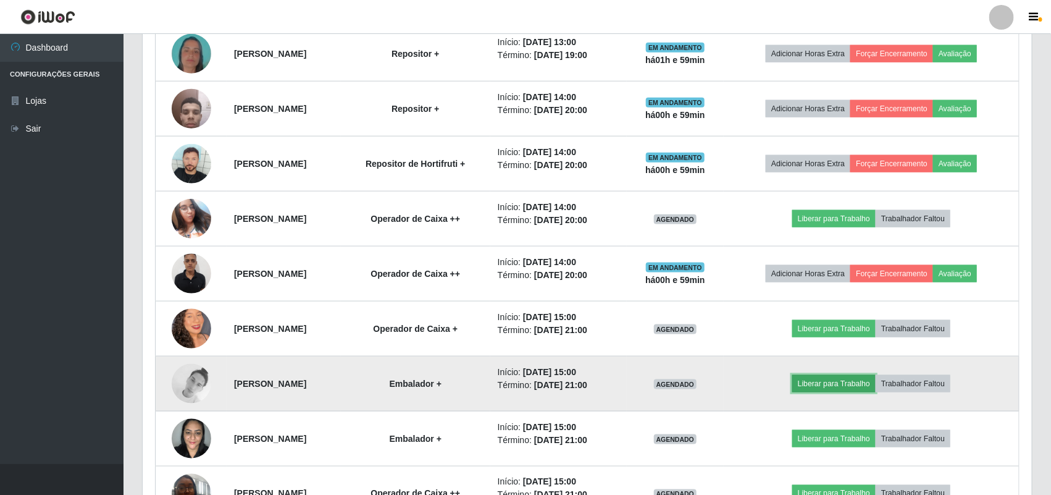
click at [839, 386] on button "Liberar para Trabalho" at bounding box center [833, 383] width 83 height 17
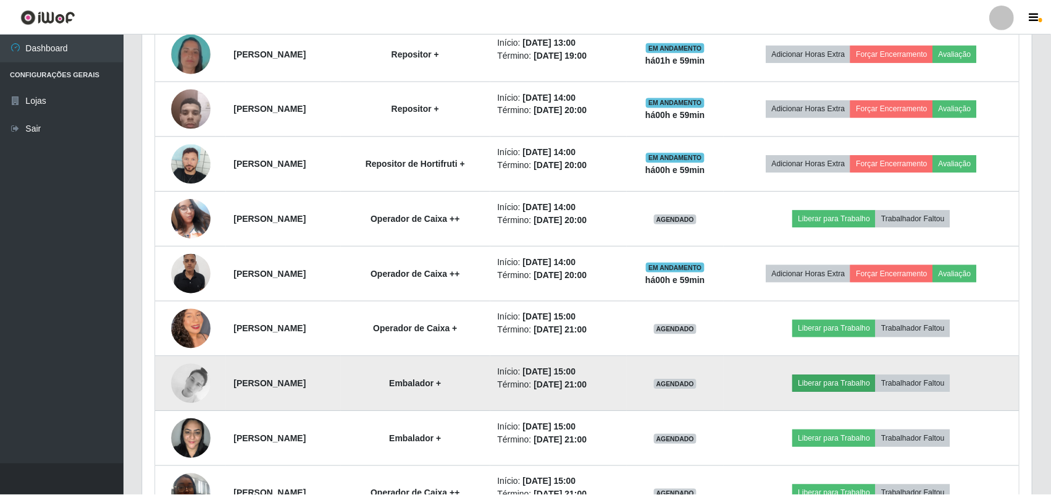
scroll to position [257, 881]
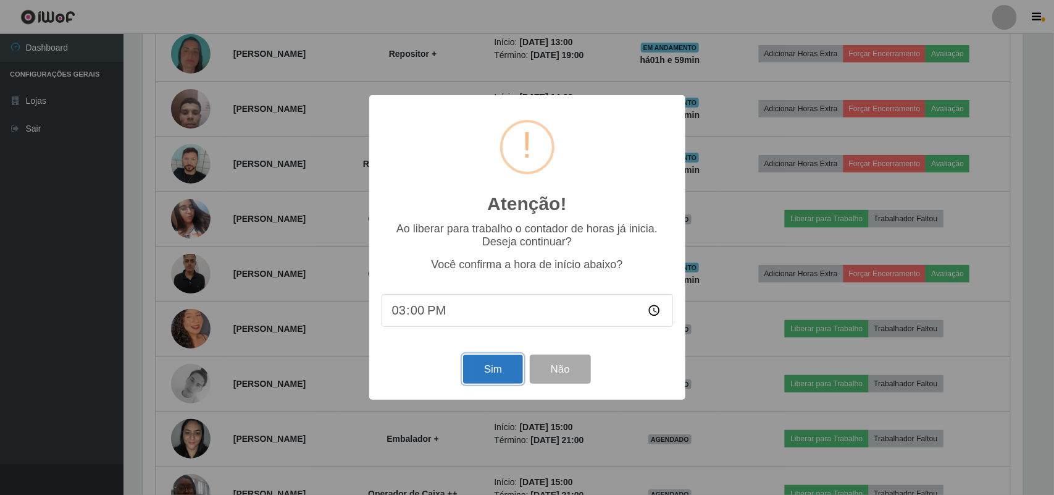
click at [487, 365] on button "Sim" at bounding box center [493, 369] width 60 height 29
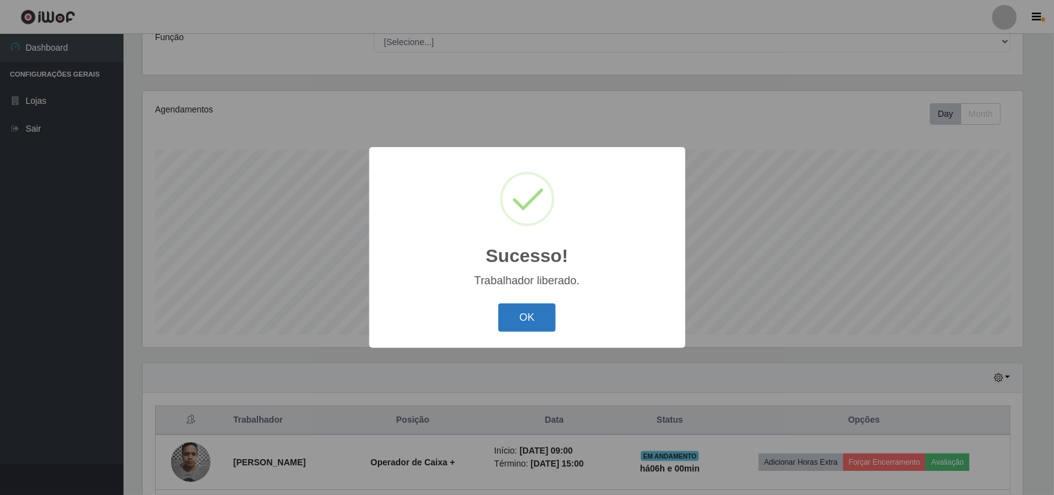
drag, startPoint x: 523, startPoint y: 315, endPoint x: 482, endPoint y: 323, distance: 42.2
click at [524, 315] on button "OK" at bounding box center [526, 317] width 57 height 29
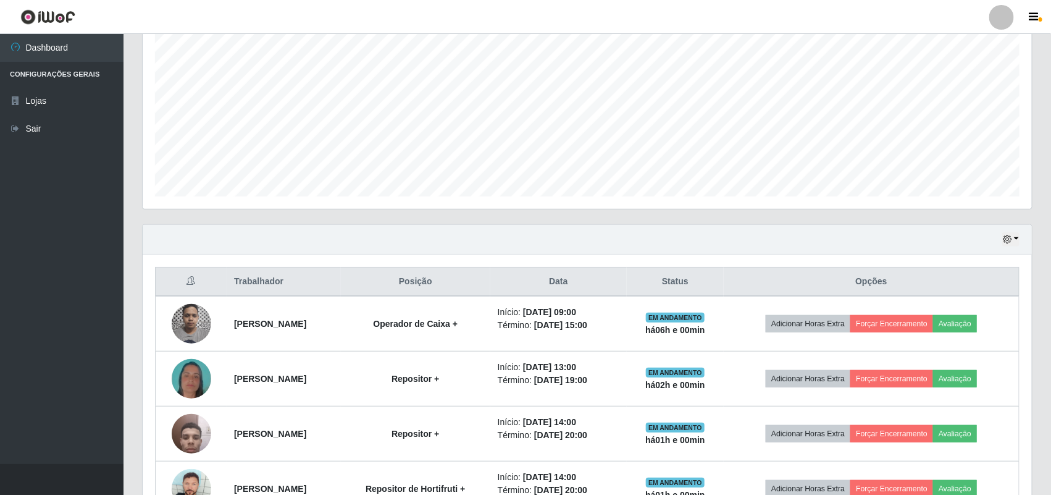
scroll to position [261, 0]
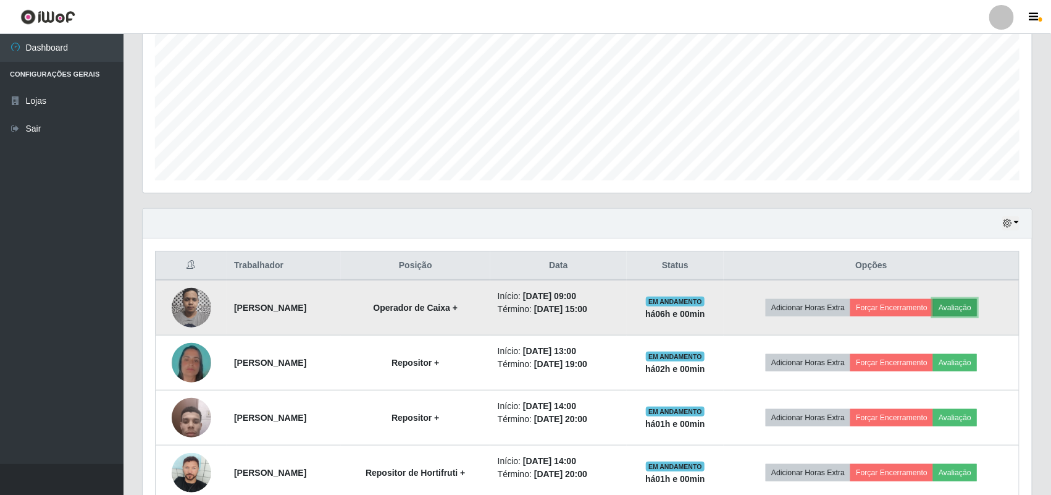
click at [977, 303] on button "Avaliação" at bounding box center [955, 307] width 44 height 17
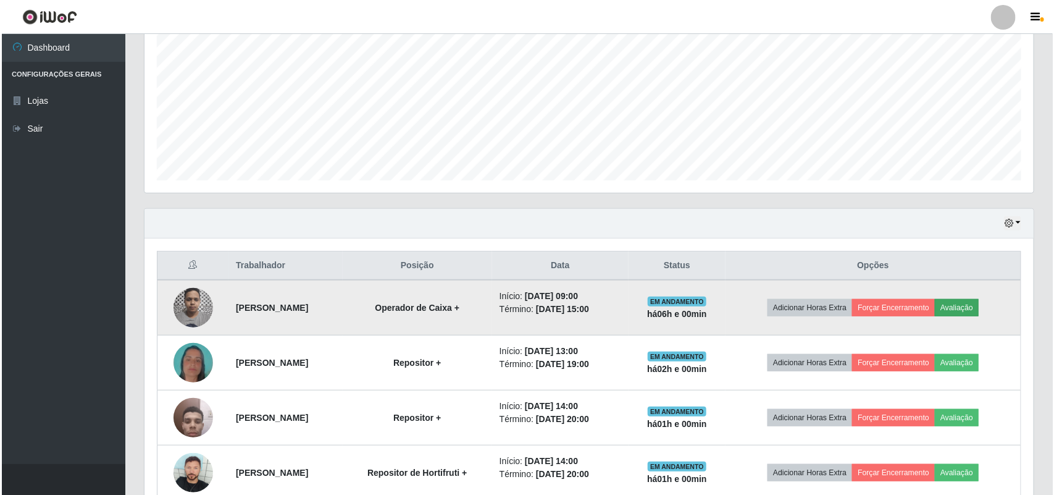
scroll to position [257, 881]
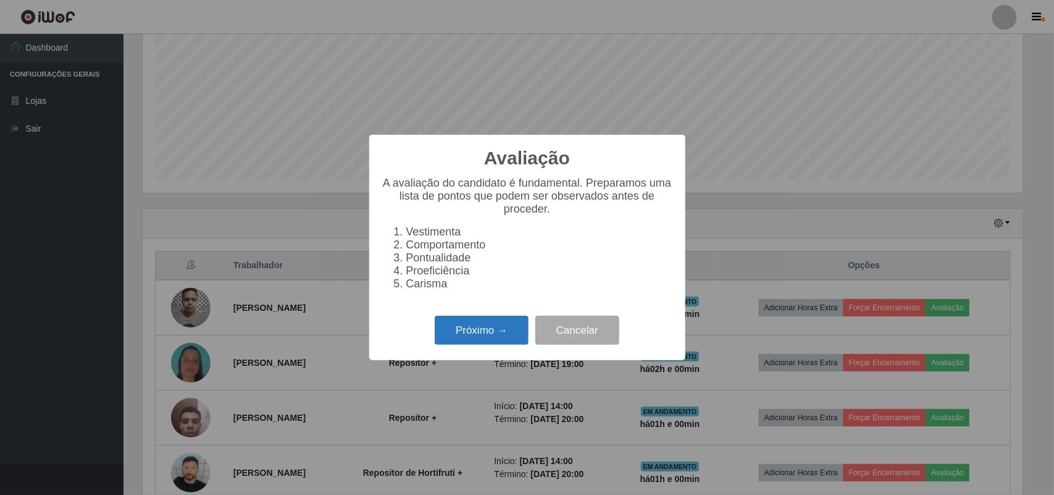
click at [502, 337] on button "Próximo →" at bounding box center [482, 330] width 94 height 29
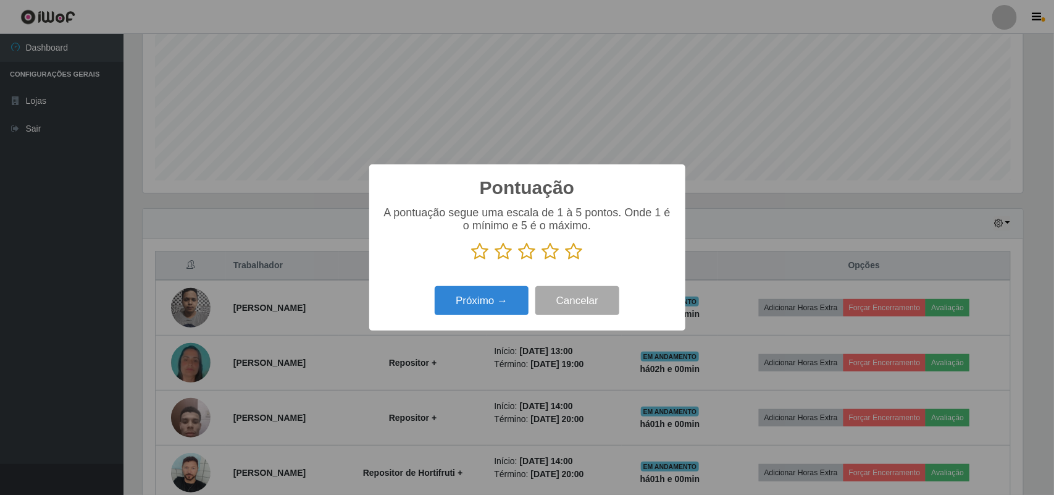
drag, startPoint x: 572, startPoint y: 250, endPoint x: 505, endPoint y: 279, distance: 73.1
click at [571, 250] on icon at bounding box center [574, 251] width 17 height 19
click at [566, 261] on input "radio" at bounding box center [566, 261] width 0 height 0
click at [464, 313] on button "Próximo →" at bounding box center [482, 300] width 94 height 29
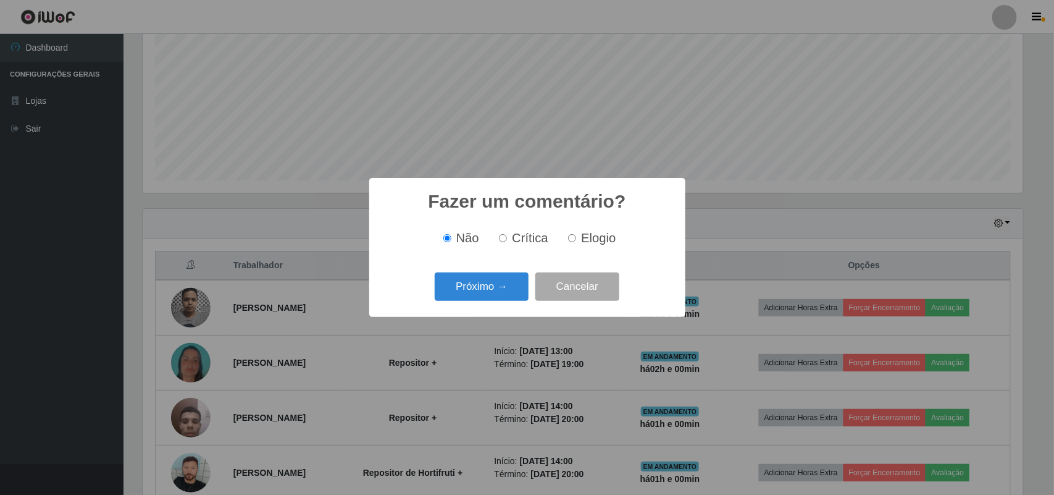
click at [597, 238] on span "Elogio" at bounding box center [598, 238] width 35 height 14
click at [576, 238] on input "Elogio" at bounding box center [572, 238] width 8 height 8
radio input "true"
click at [455, 286] on button "Próximo →" at bounding box center [482, 286] width 94 height 29
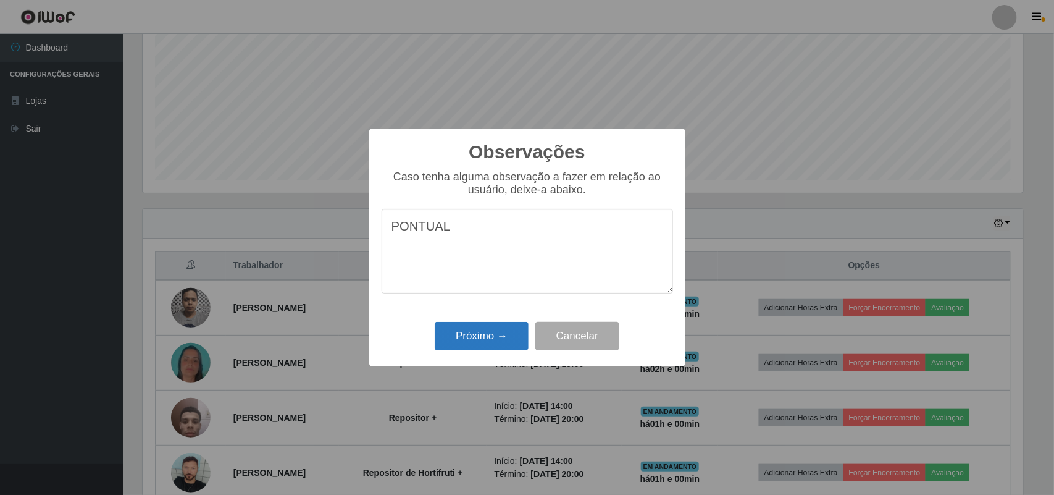
type textarea "PONTUAL"
click at [468, 346] on button "Próximo →" at bounding box center [482, 336] width 94 height 29
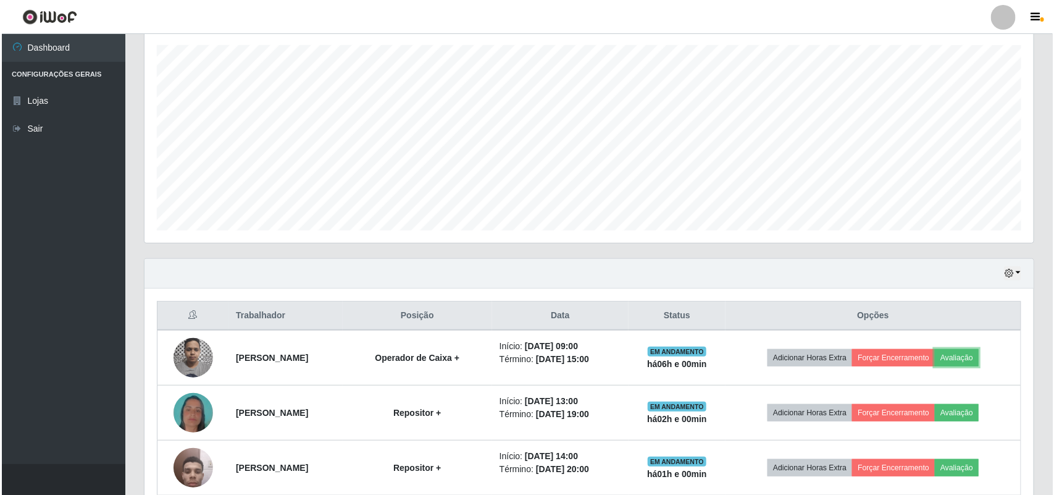
scroll to position [184, 0]
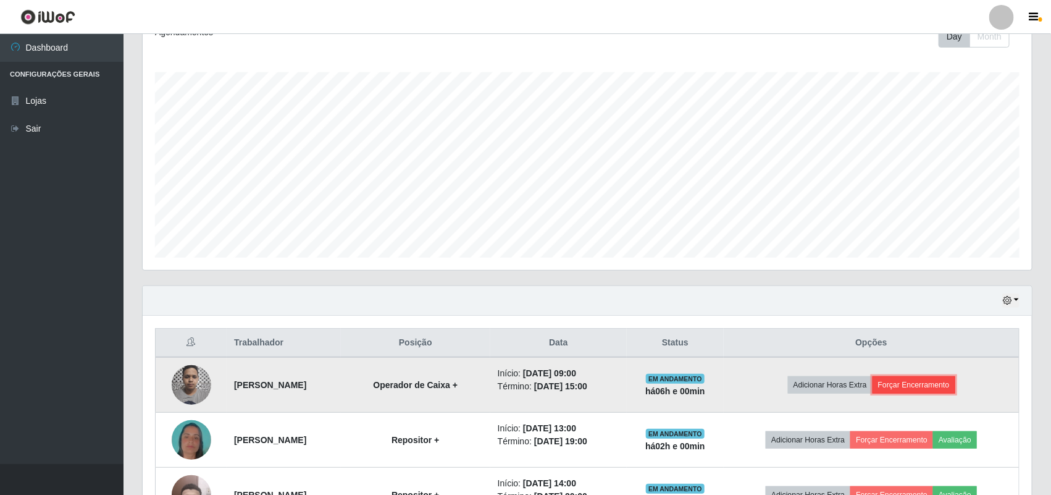
click at [947, 377] on button "Forçar Encerramento" at bounding box center [914, 384] width 83 height 17
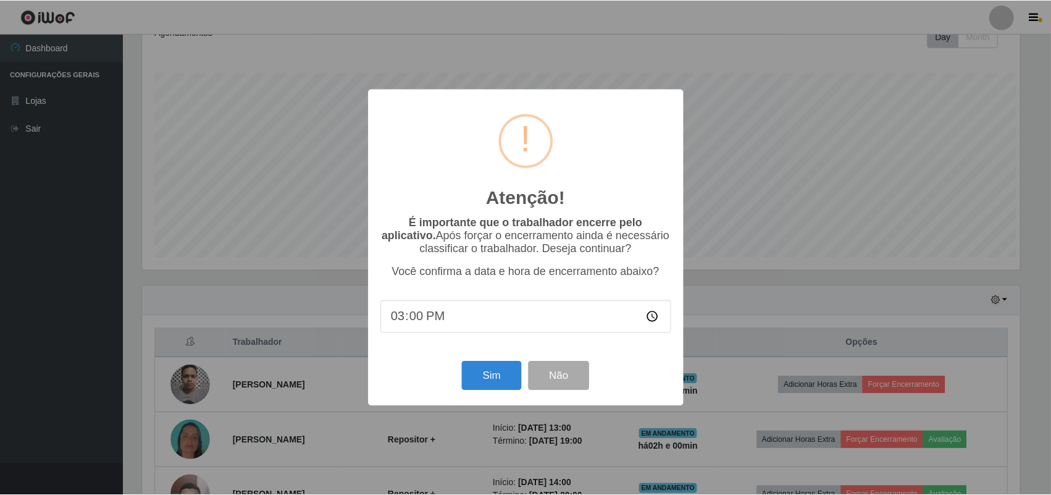
scroll to position [257, 881]
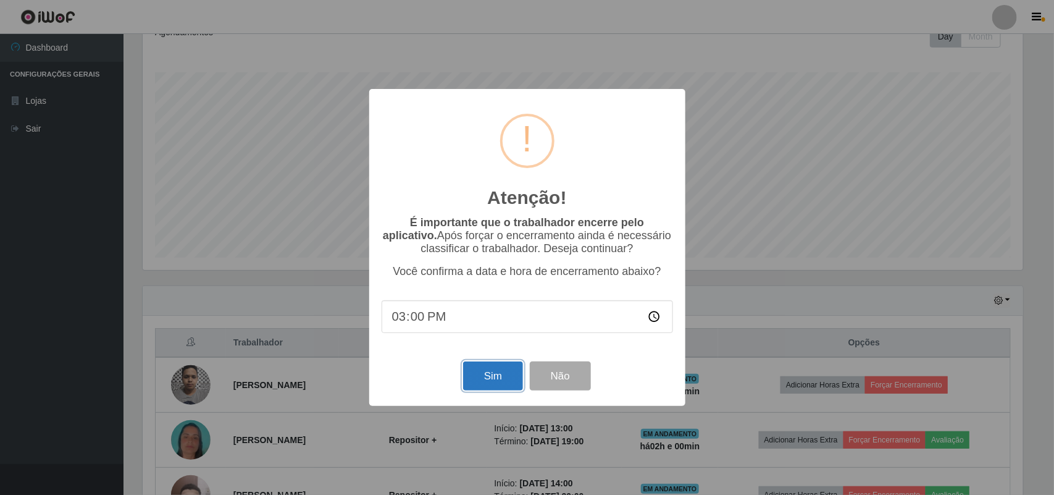
click at [517, 379] on button "Sim" at bounding box center [493, 375] width 60 height 29
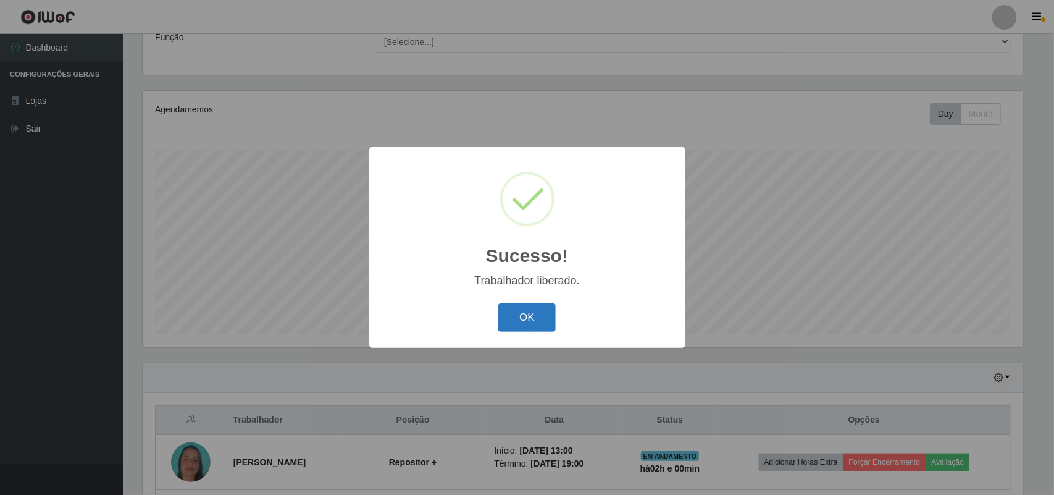
click at [532, 320] on button "OK" at bounding box center [526, 317] width 57 height 29
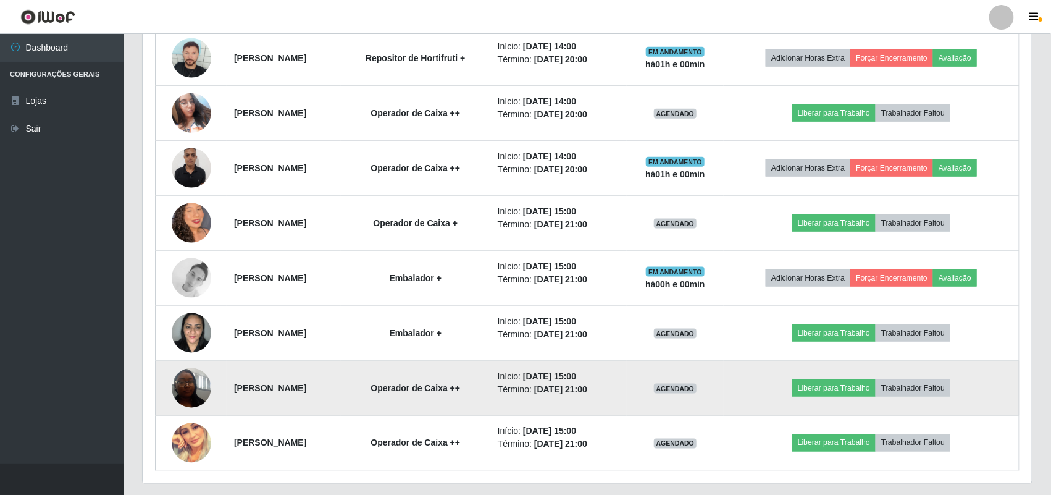
scroll to position [647, 0]
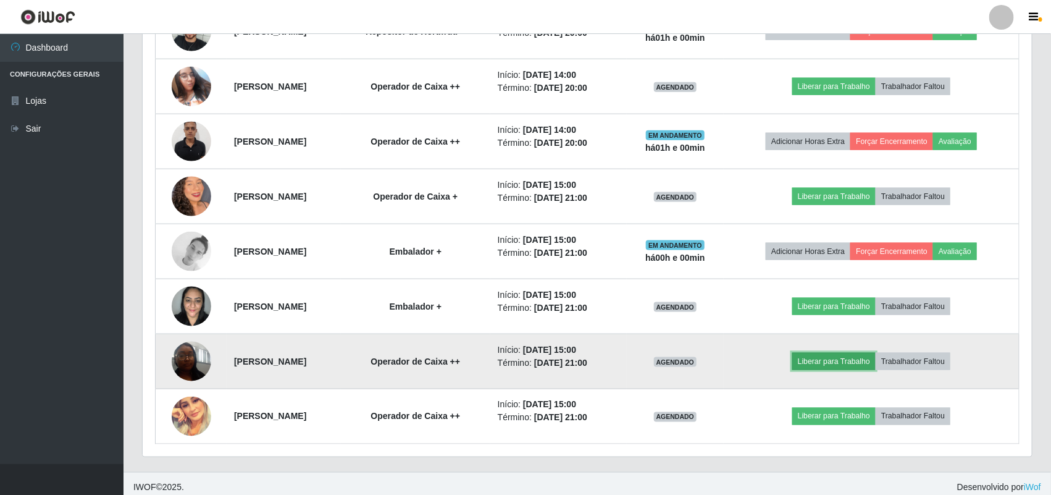
click at [838, 367] on button "Liberar para Trabalho" at bounding box center [833, 361] width 83 height 17
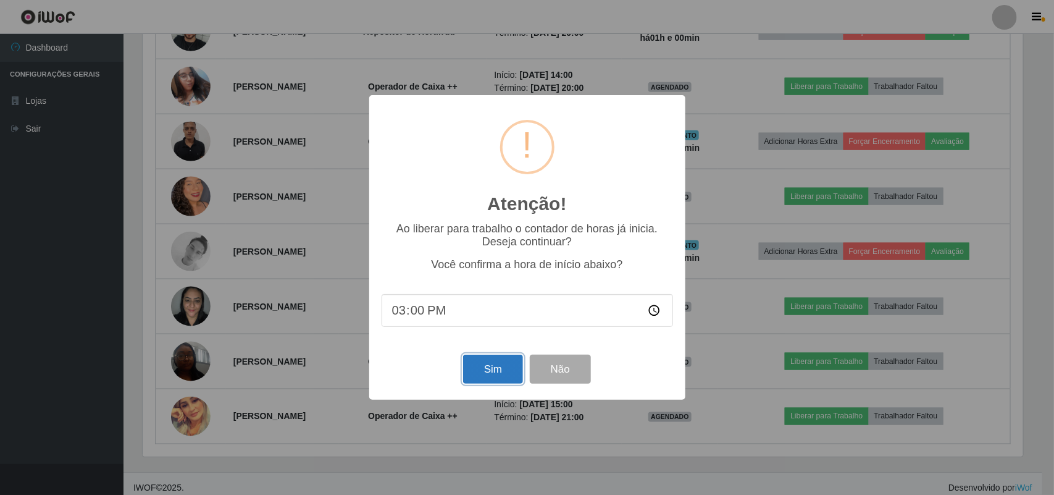
click at [496, 374] on button "Sim" at bounding box center [493, 369] width 60 height 29
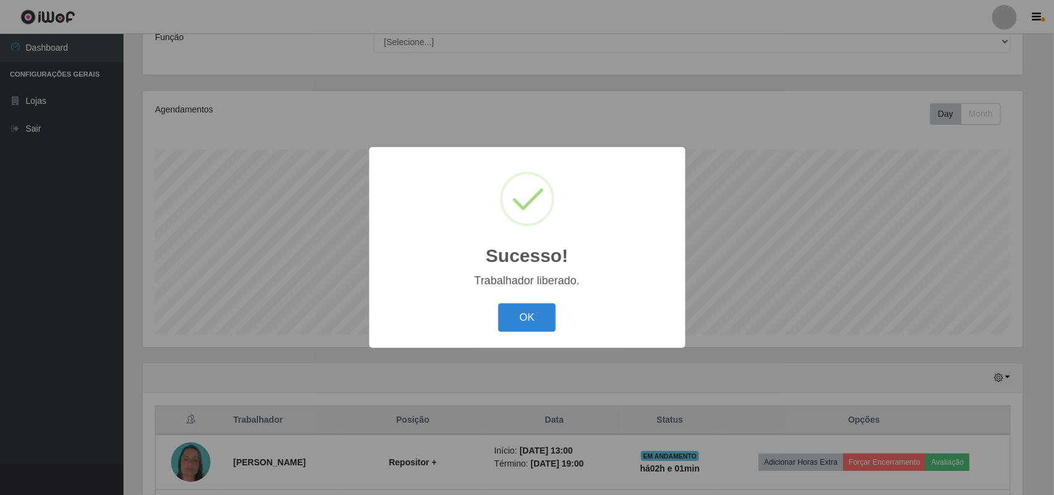
drag, startPoint x: 519, startPoint y: 301, endPoint x: 494, endPoint y: 315, distance: 29.0
click at [519, 300] on div "OK Cancel" at bounding box center [528, 317] width 292 height 35
click at [525, 304] on button "OK" at bounding box center [526, 317] width 57 height 29
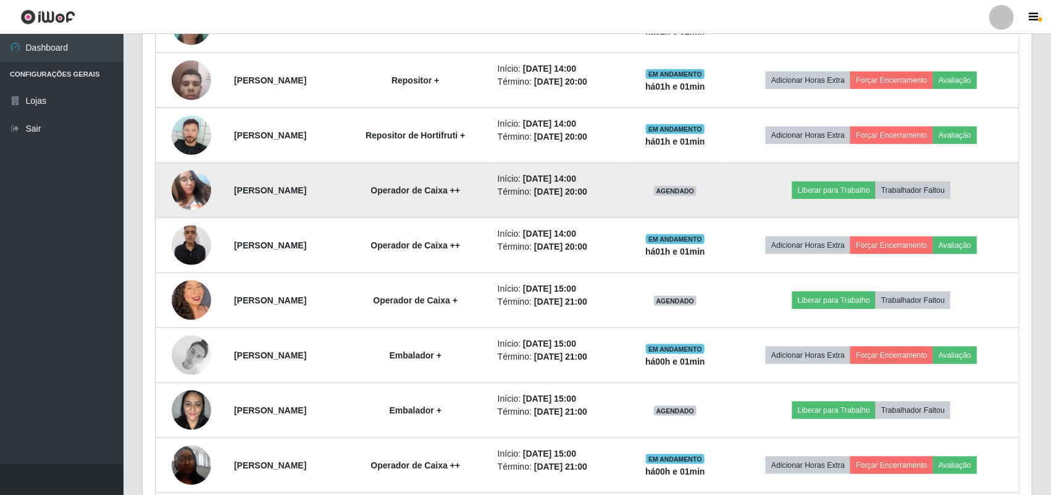
scroll to position [570, 0]
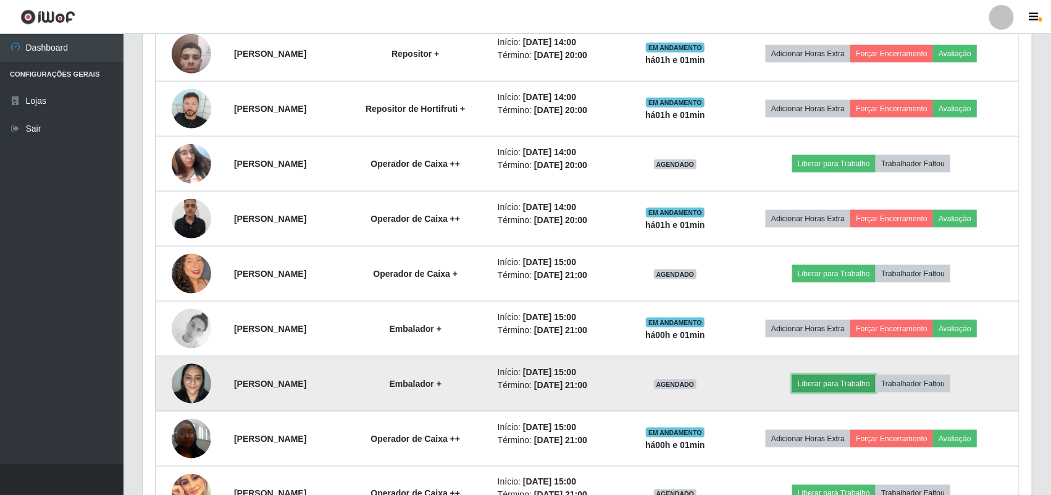
click at [847, 386] on button "Liberar para Trabalho" at bounding box center [833, 383] width 83 height 17
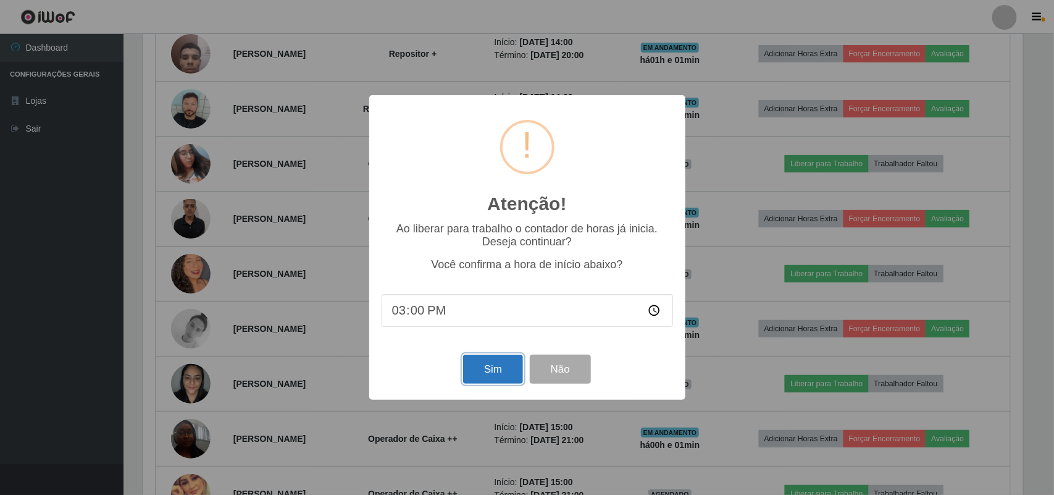
click at [485, 378] on button "Sim" at bounding box center [493, 369] width 60 height 29
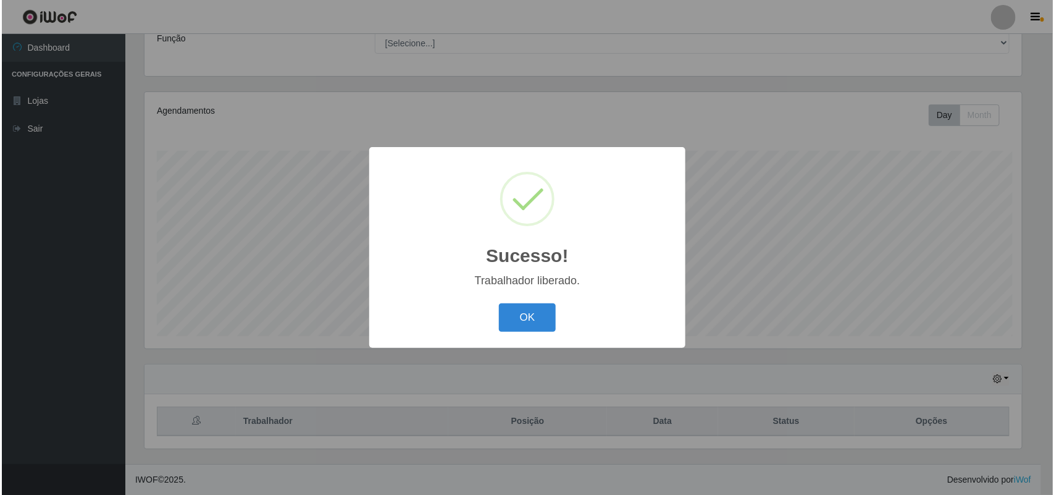
scroll to position [107, 0]
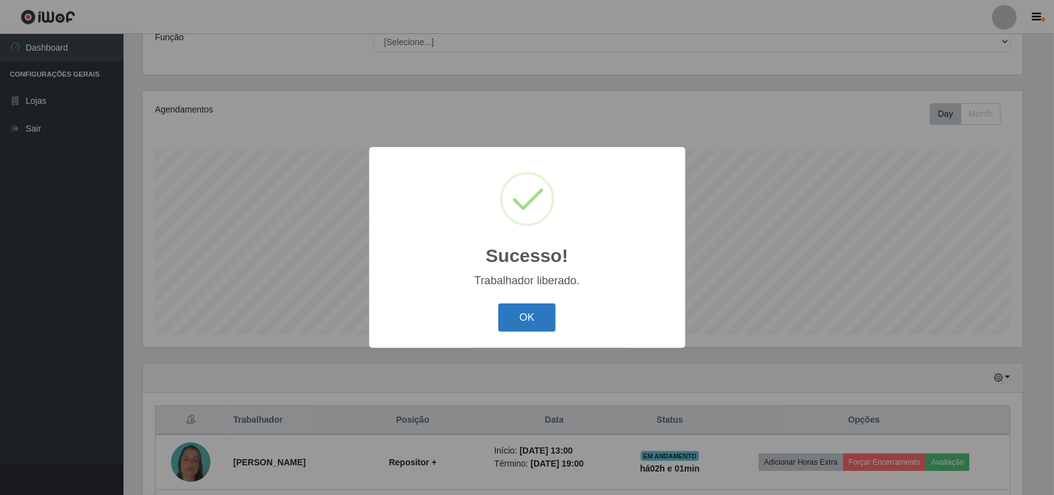
click at [523, 313] on button "OK" at bounding box center [526, 317] width 57 height 29
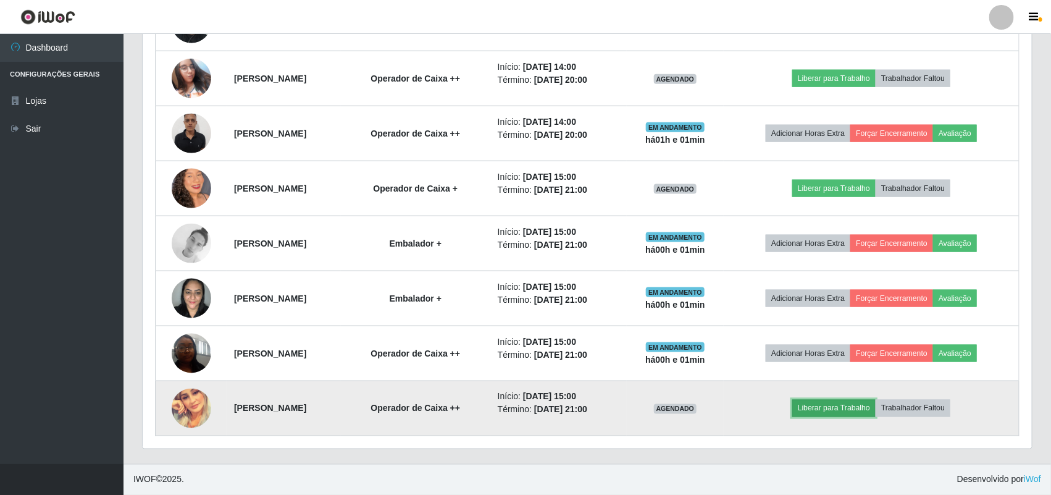
click at [841, 408] on button "Liberar para Trabalho" at bounding box center [833, 408] width 83 height 17
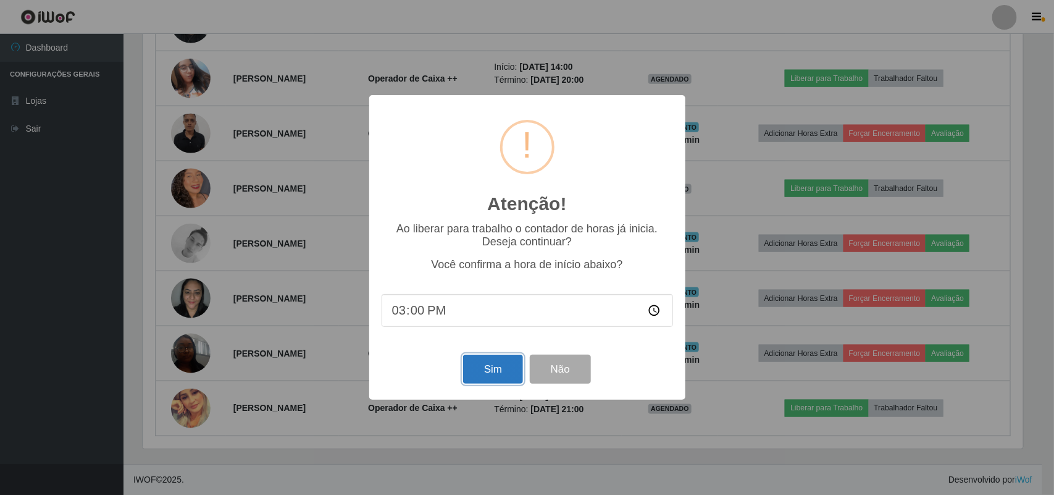
click at [493, 365] on button "Sim" at bounding box center [493, 369] width 60 height 29
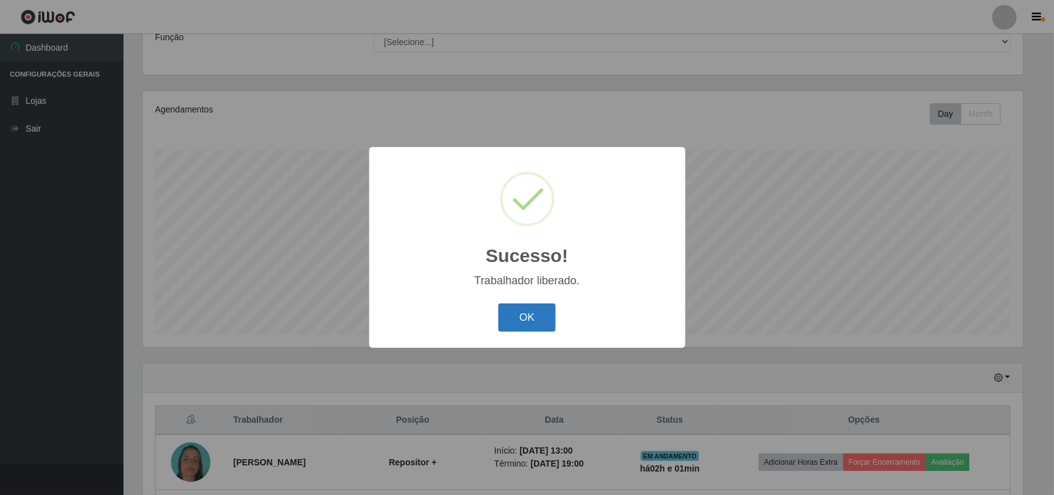
click at [525, 322] on button "OK" at bounding box center [526, 317] width 57 height 29
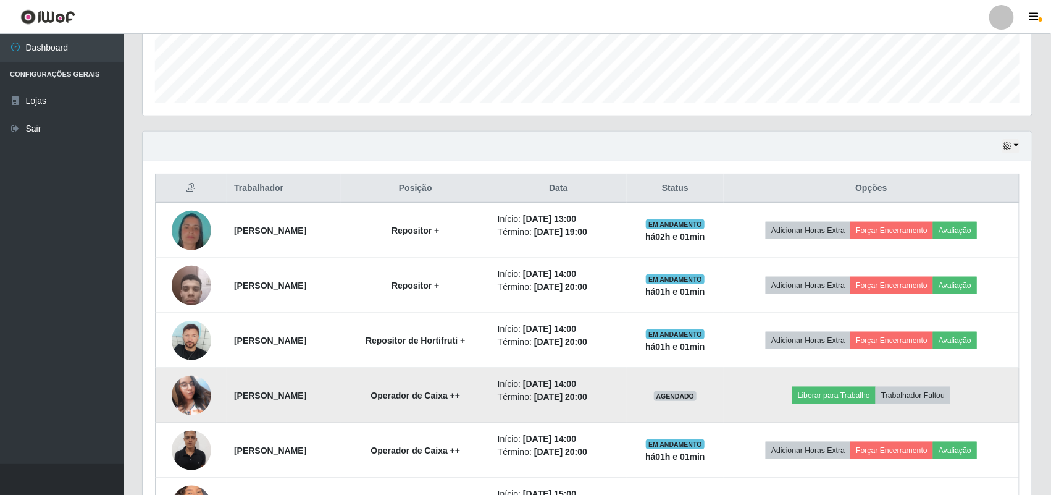
click at [186, 392] on img at bounding box center [192, 395] width 40 height 52
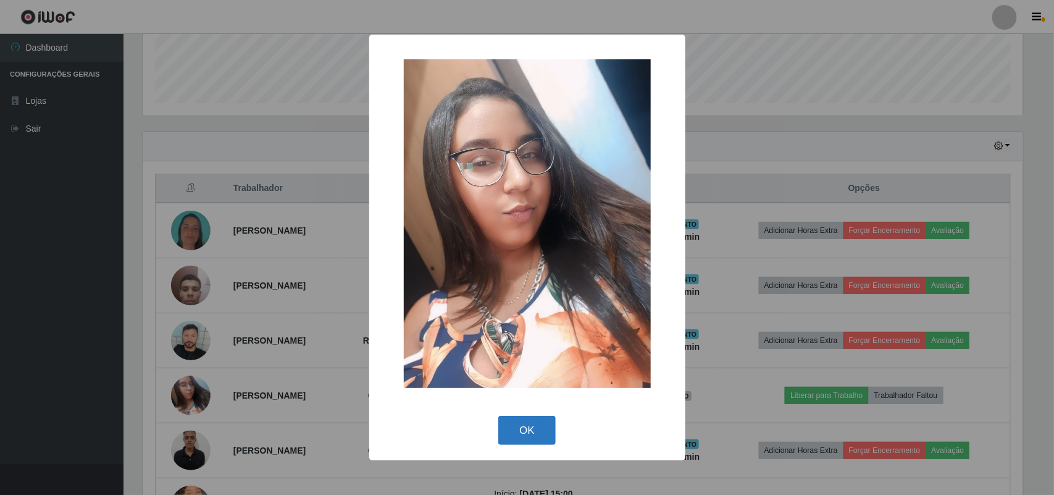
click at [545, 423] on button "OK" at bounding box center [526, 430] width 57 height 29
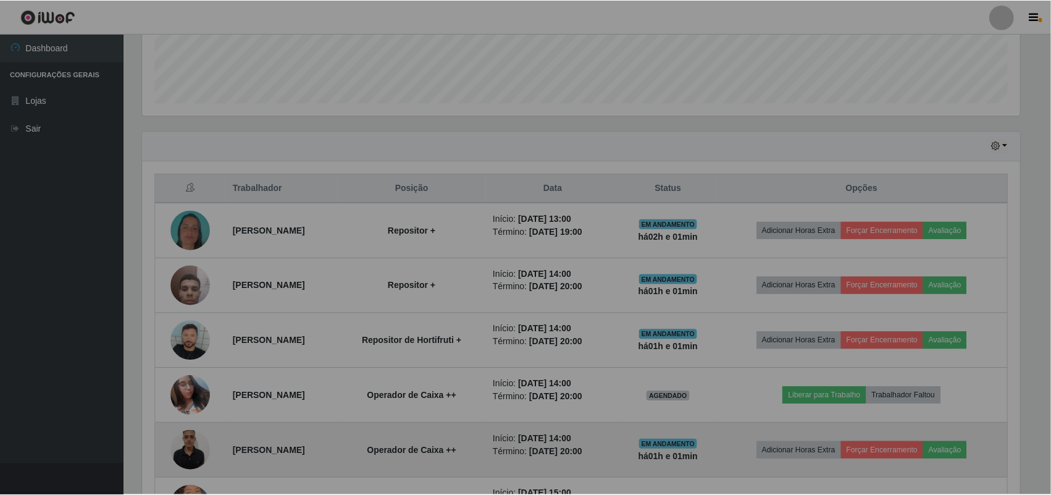
scroll to position [257, 889]
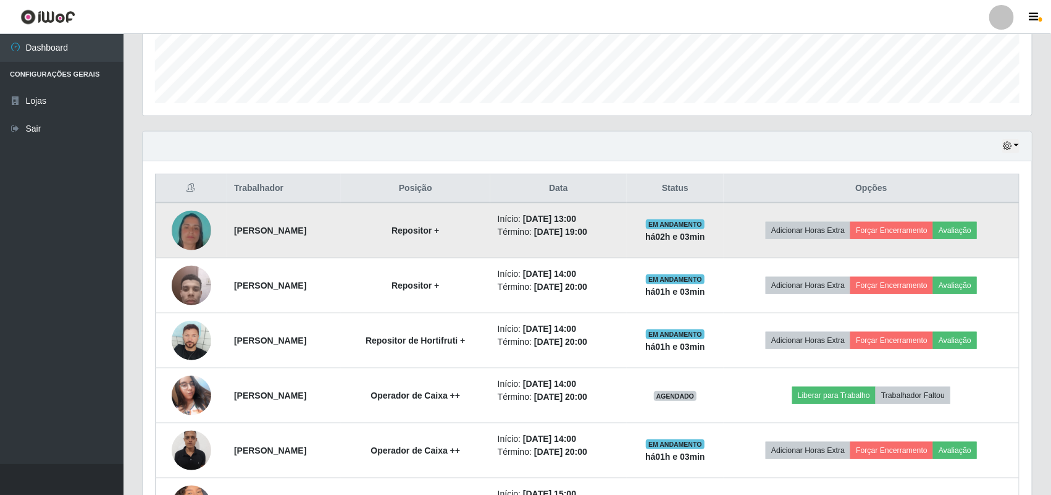
click at [180, 210] on td at bounding box center [192, 231] width 72 height 56
click at [184, 232] on img at bounding box center [192, 230] width 40 height 70
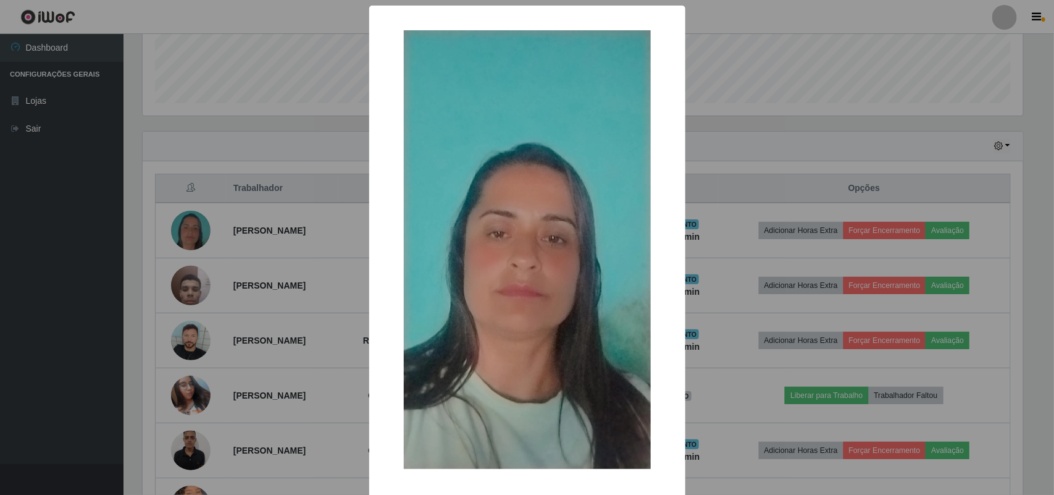
click at [53, 238] on div "× OK Cancel" at bounding box center [527, 247] width 1054 height 495
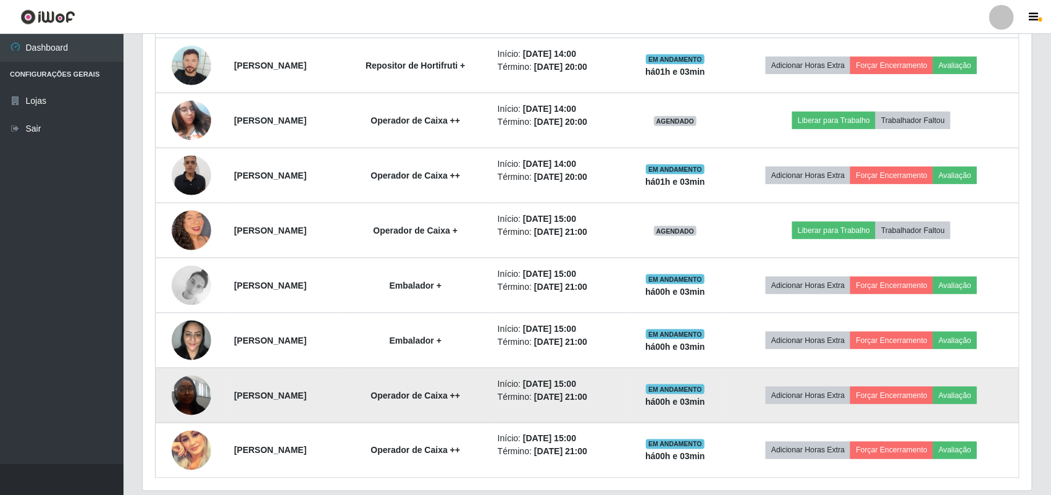
scroll to position [658, 0]
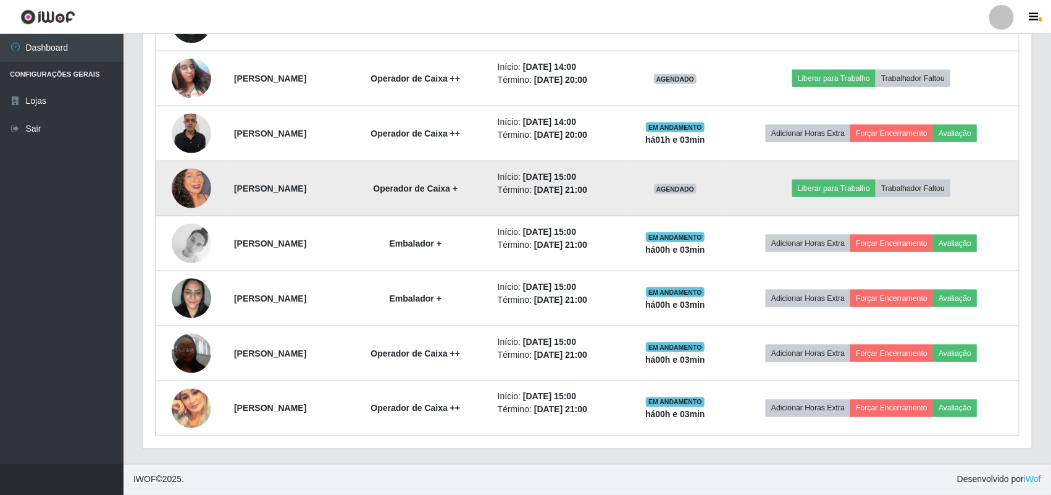
click at [188, 201] on img at bounding box center [192, 188] width 40 height 70
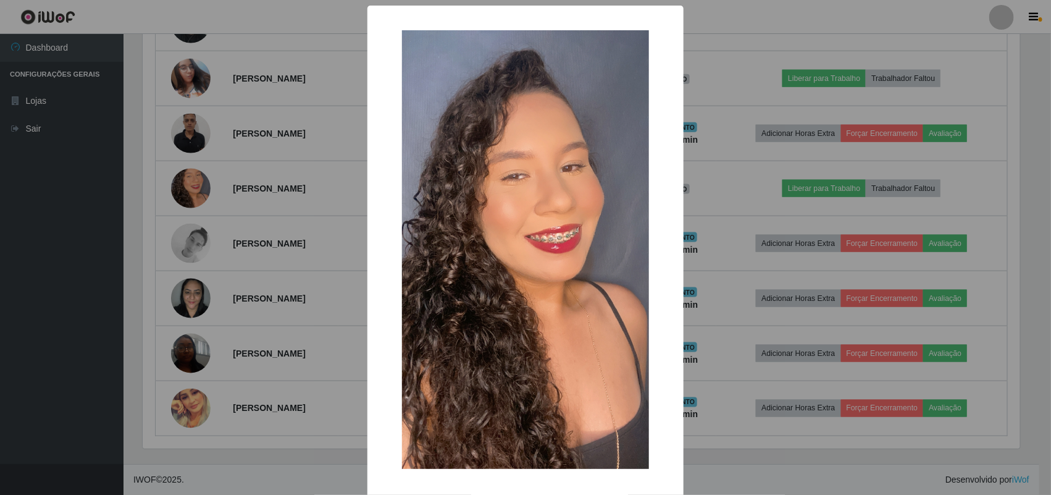
scroll to position [257, 881]
click at [112, 267] on div "× OK Cancel" at bounding box center [527, 247] width 1054 height 495
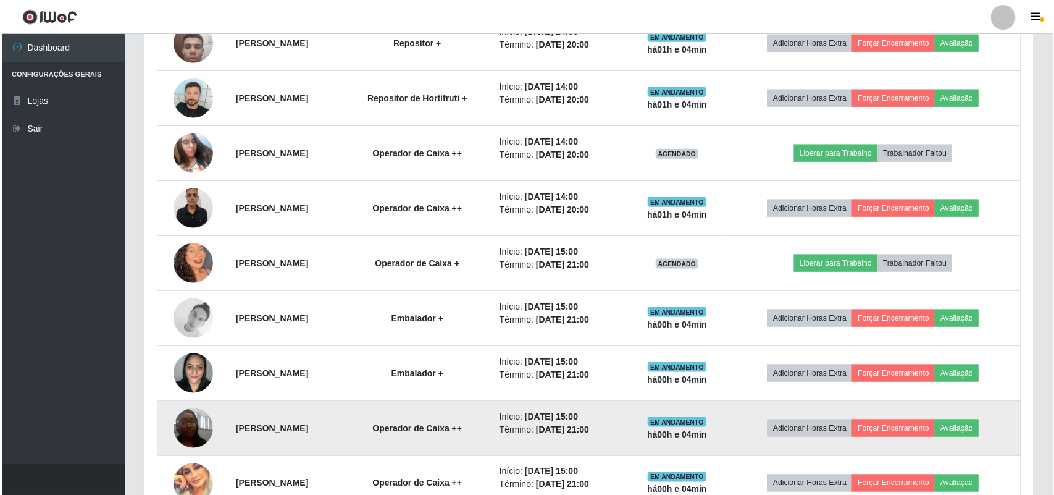
scroll to position [658, 0]
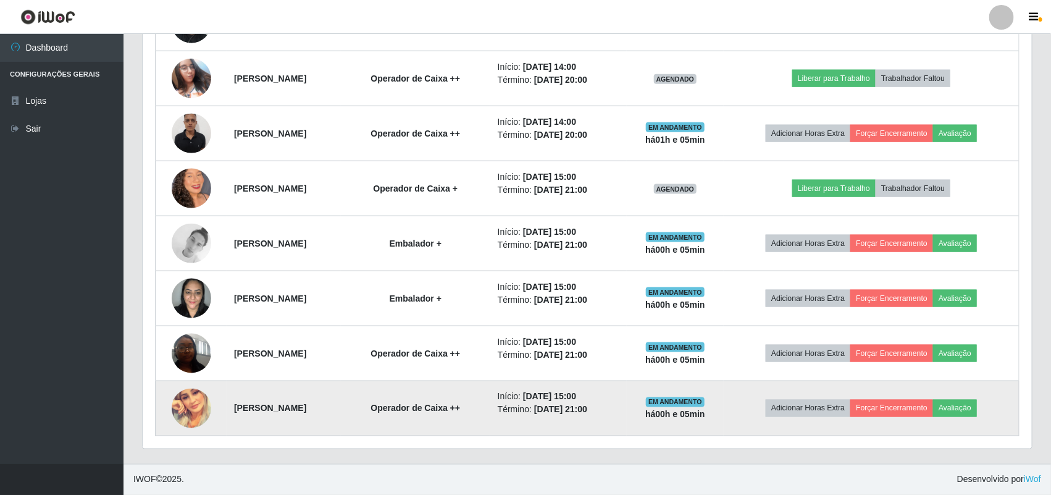
click at [182, 408] on img at bounding box center [192, 408] width 40 height 40
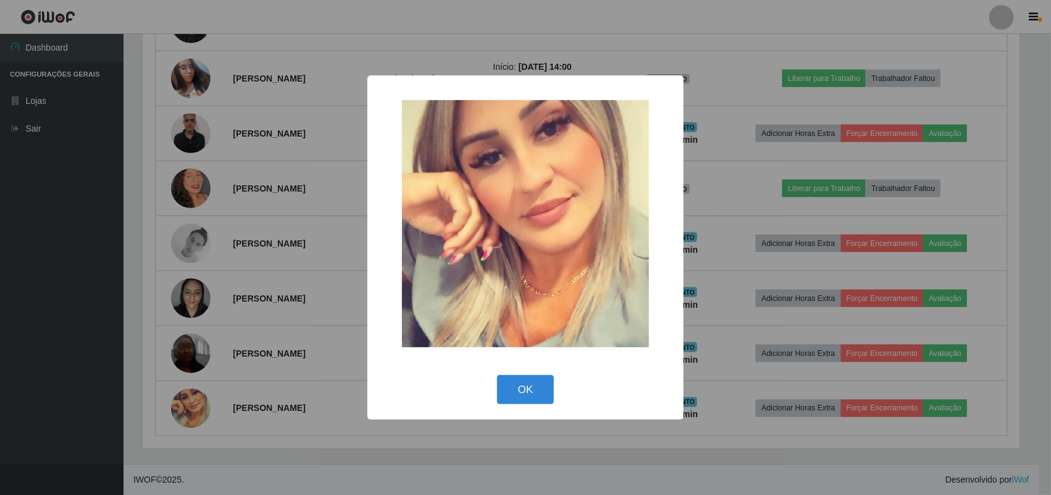
scroll to position [257, 881]
click at [57, 413] on div "× OK Cancel" at bounding box center [527, 247] width 1054 height 495
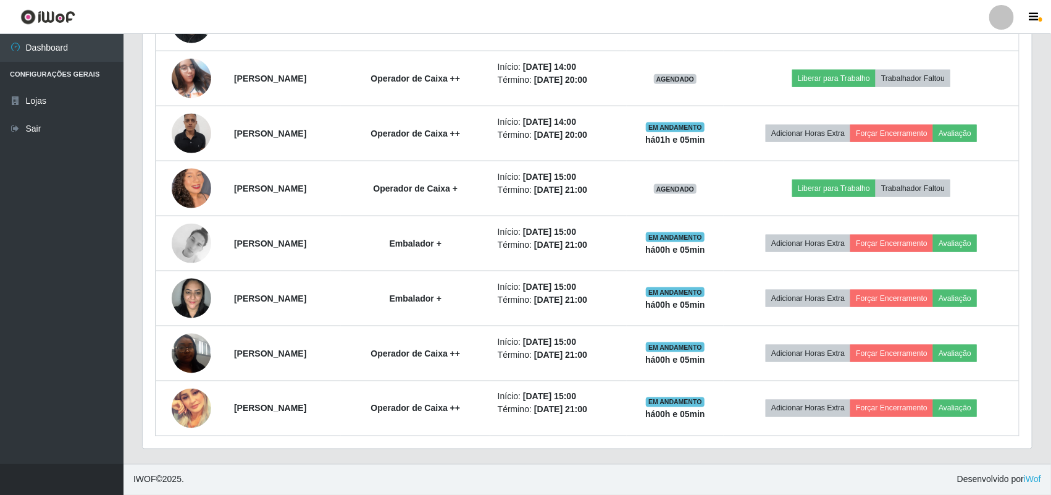
scroll to position [257, 889]
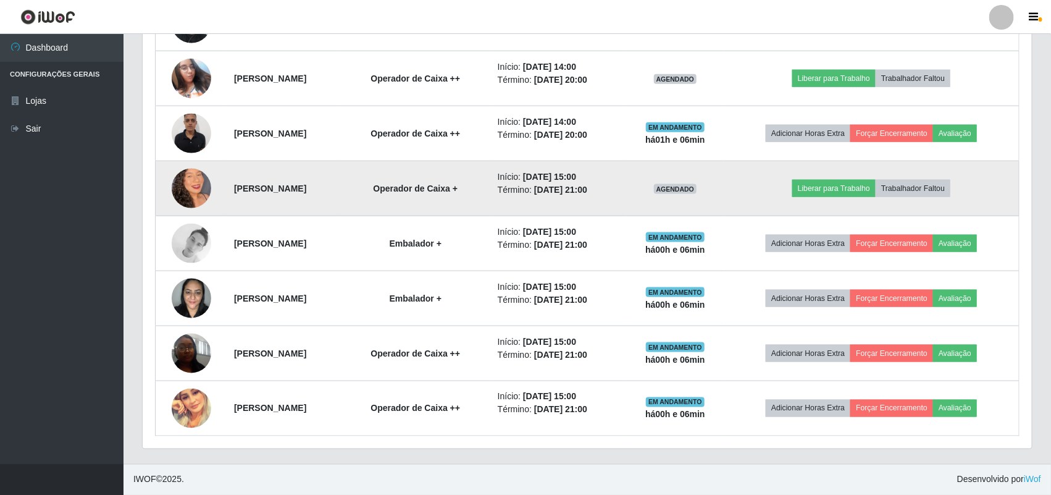
click at [192, 188] on img at bounding box center [192, 188] width 40 height 70
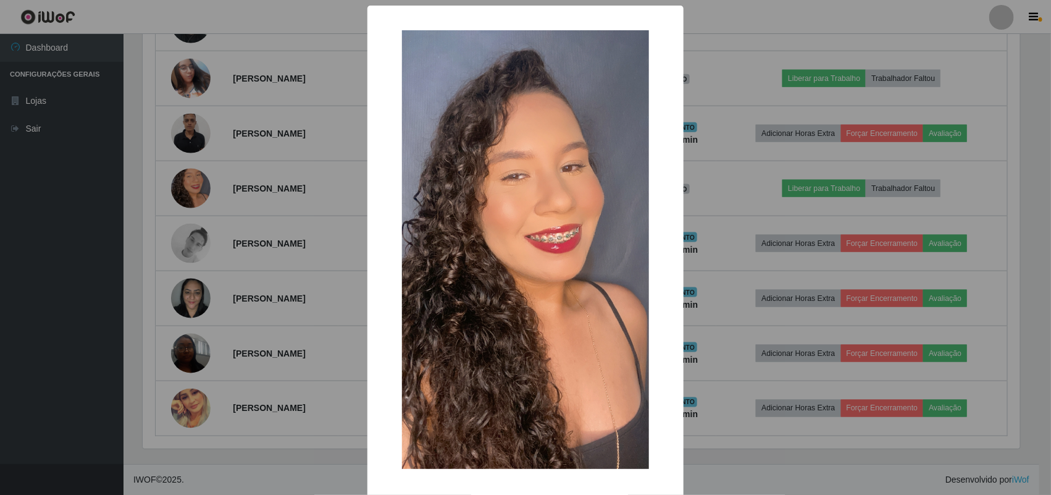
scroll to position [257, 881]
click at [19, 233] on div "× OK Cancel" at bounding box center [527, 247] width 1054 height 495
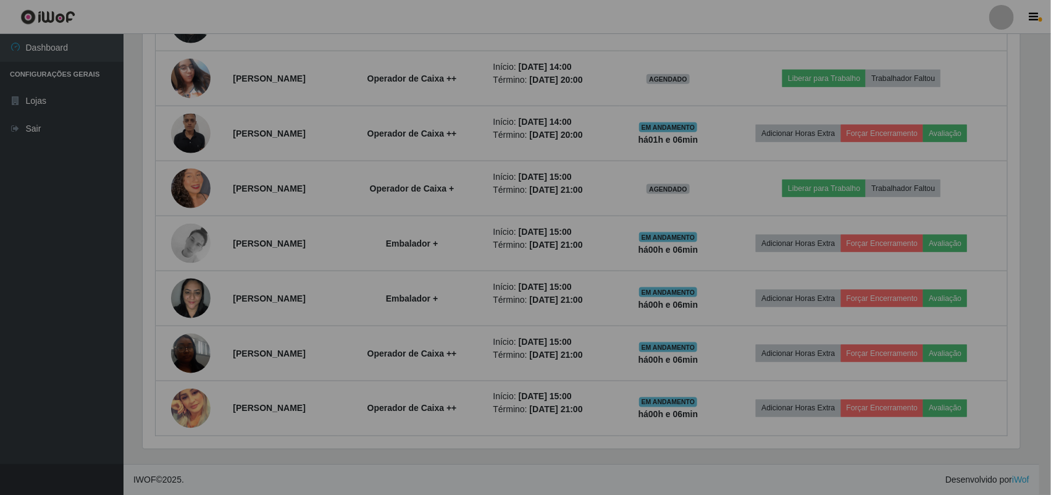
scroll to position [257, 889]
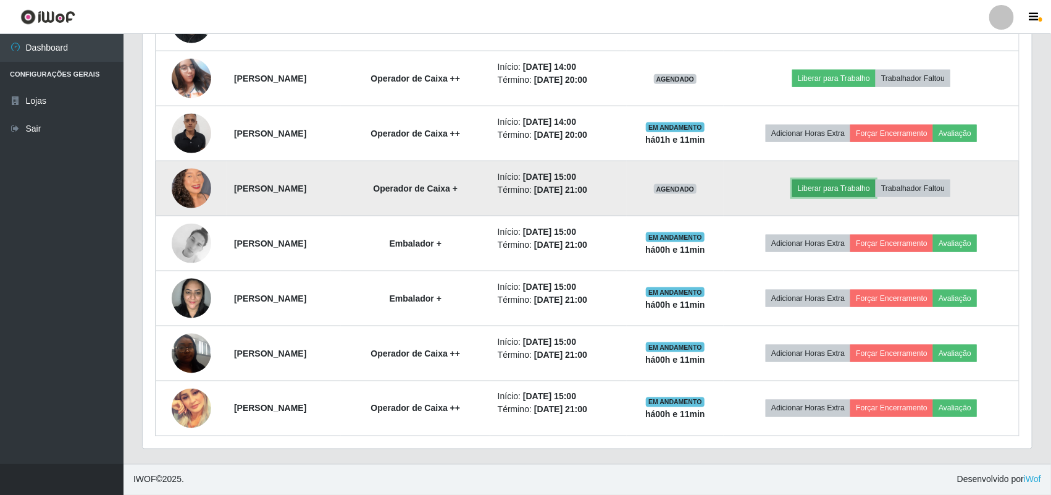
click at [853, 184] on button "Liberar para Trabalho" at bounding box center [833, 188] width 83 height 17
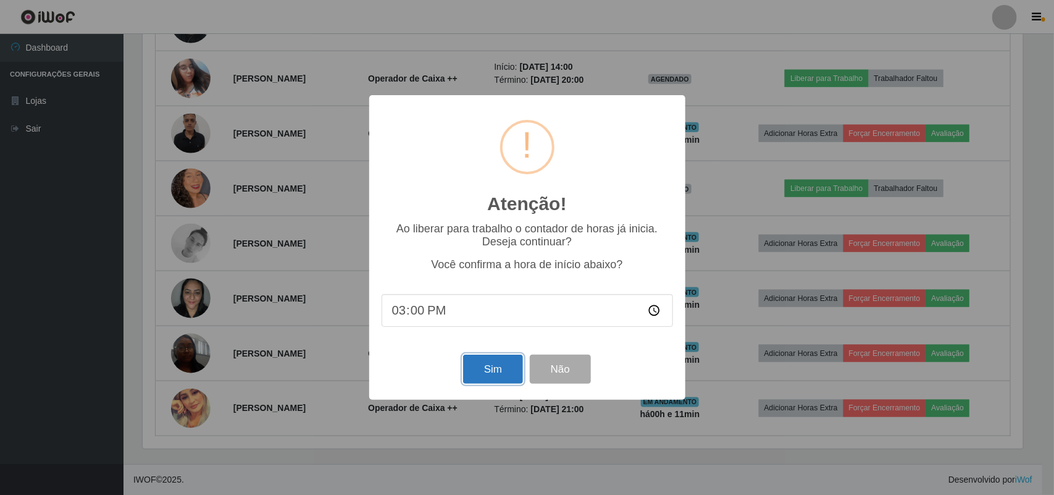
click at [506, 371] on button "Sim" at bounding box center [493, 369] width 60 height 29
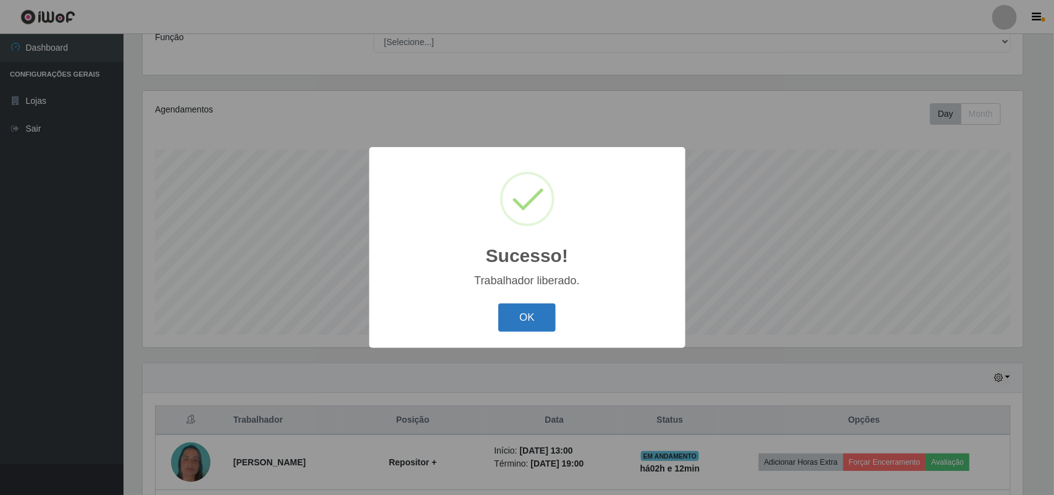
click at [539, 316] on button "OK" at bounding box center [526, 317] width 57 height 29
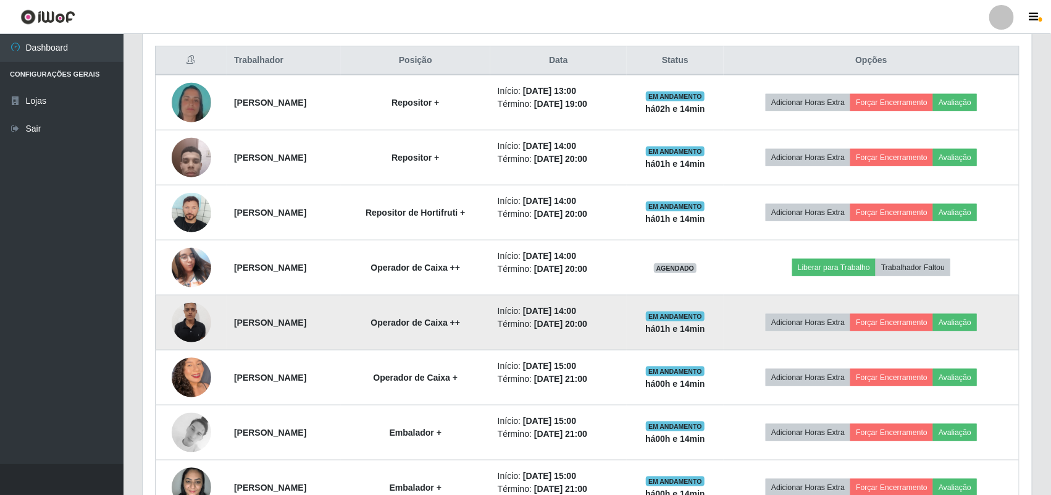
scroll to position [503, 0]
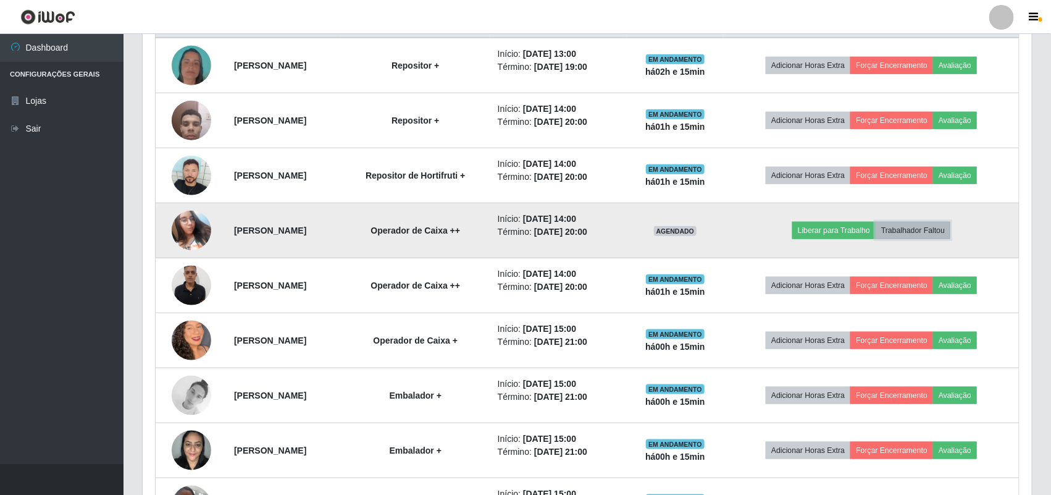
click at [931, 229] on button "Trabalhador Faltou" at bounding box center [913, 230] width 75 height 17
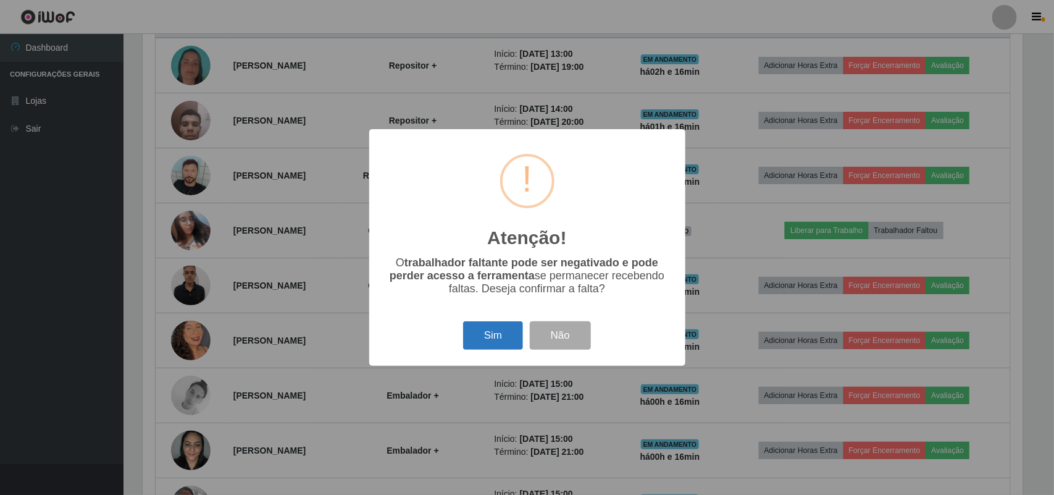
click at [498, 346] on button "Sim" at bounding box center [493, 335] width 60 height 29
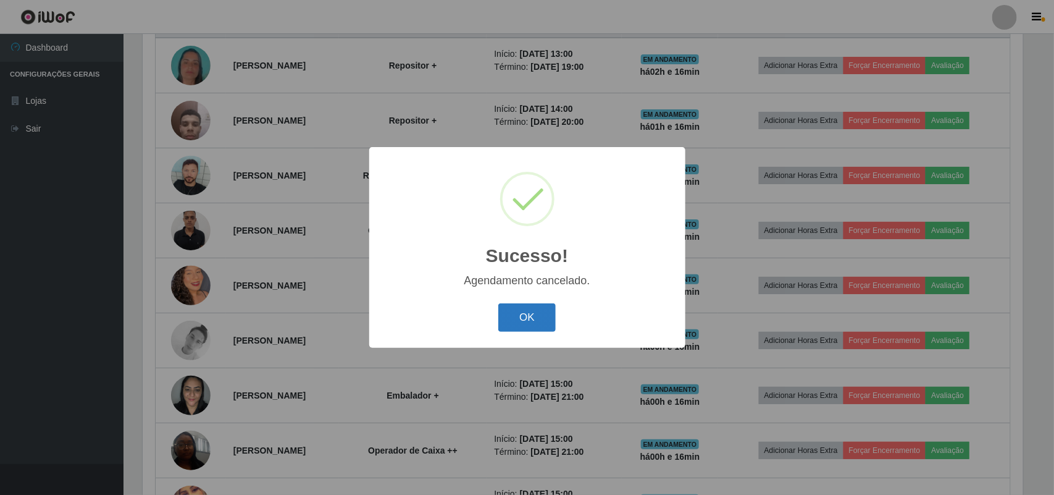
click at [520, 320] on button "OK" at bounding box center [526, 317] width 57 height 29
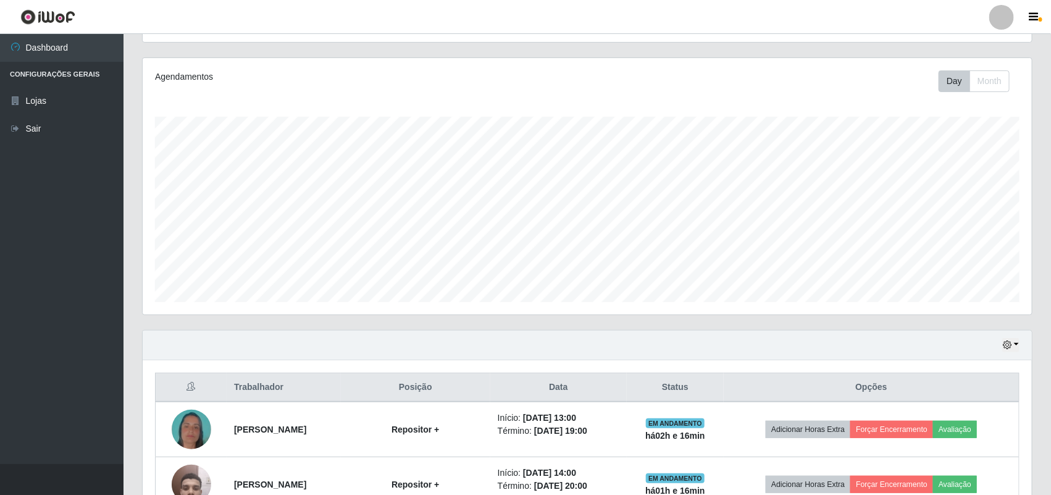
scroll to position [0, 0]
